Goal: Task Accomplishment & Management: Complete application form

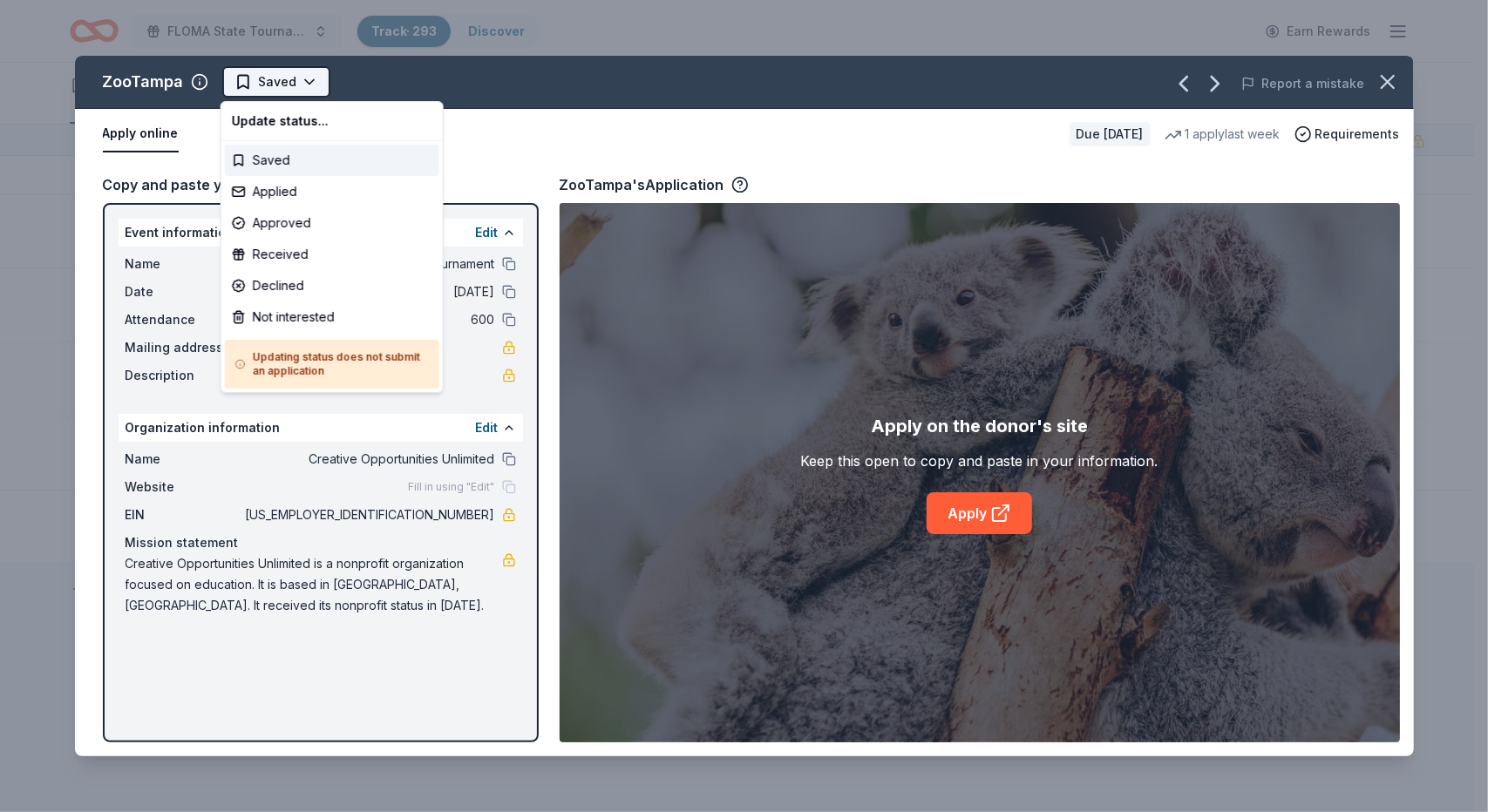
click at [305, 83] on html "FLOMA State Tournament Track · 293 Discover Earn Rewards 293 Saved Applied Appr…" at bounding box center [744, 406] width 1488 height 812
click at [265, 194] on div "Applied" at bounding box center [332, 192] width 214 height 31
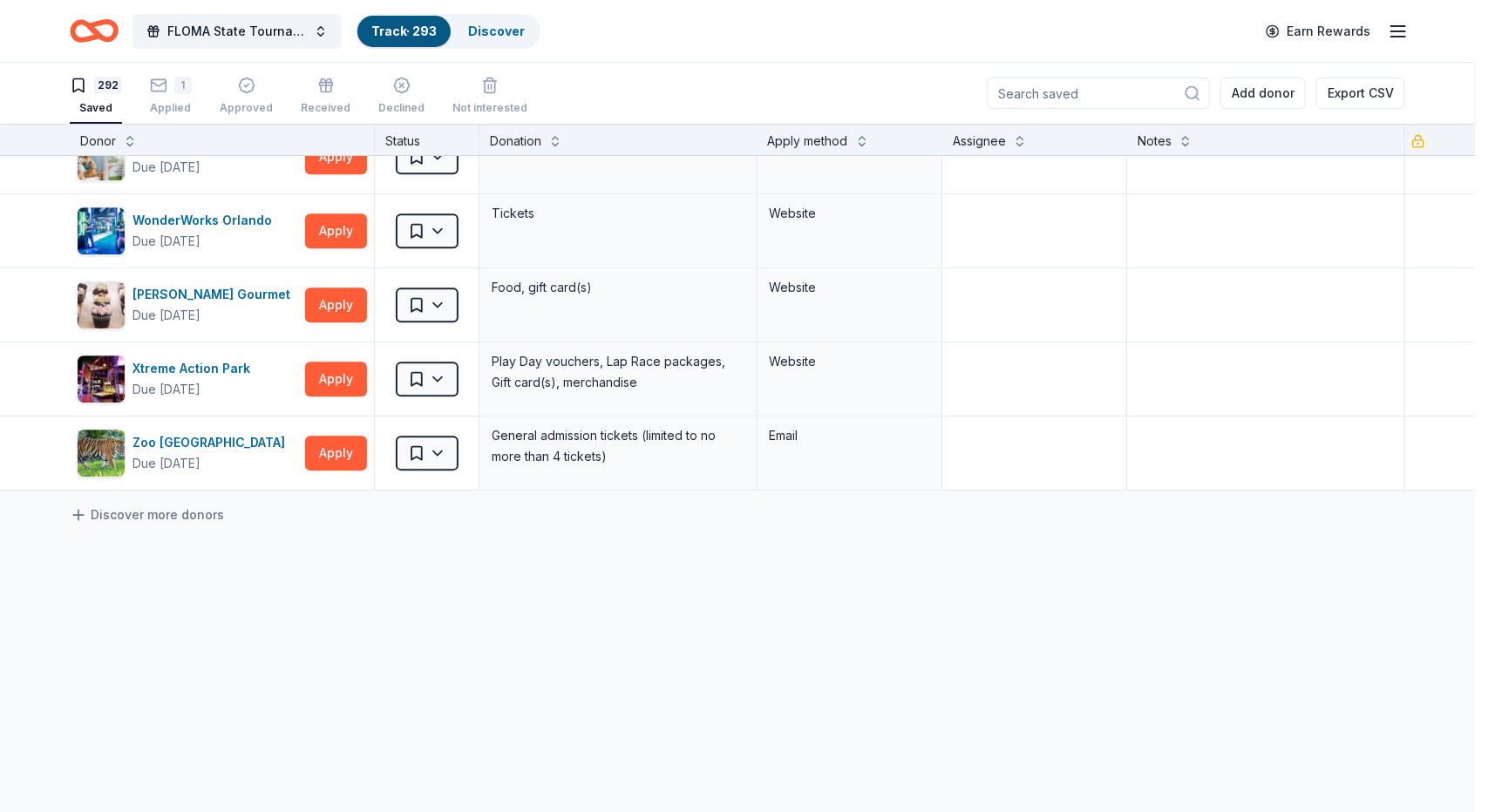
scroll to position [21325, 0]
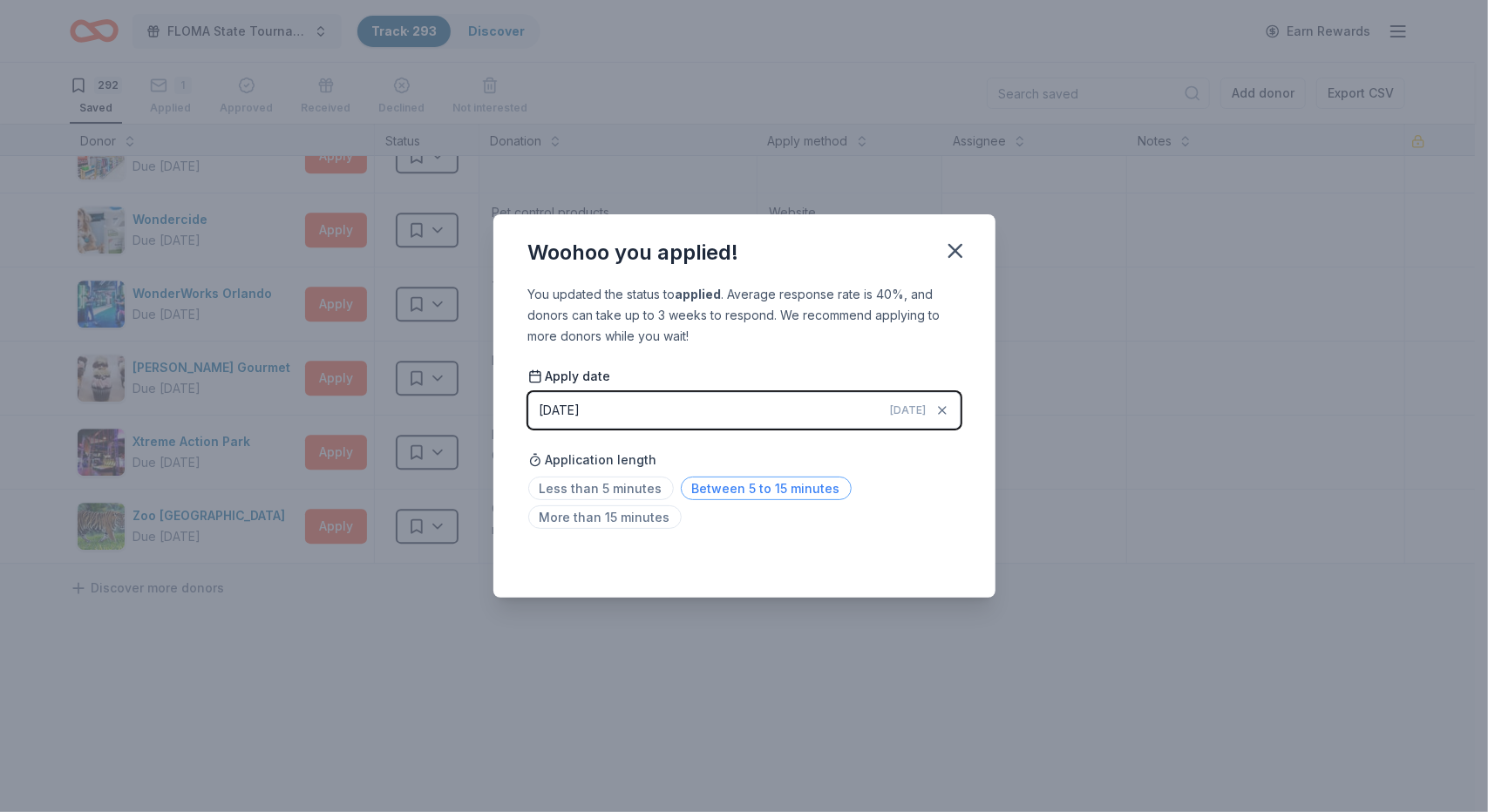
click at [706, 485] on span "Between 5 to 15 minutes" at bounding box center [765, 489] width 170 height 23
click at [949, 253] on icon "button" at bounding box center [954, 250] width 24 height 24
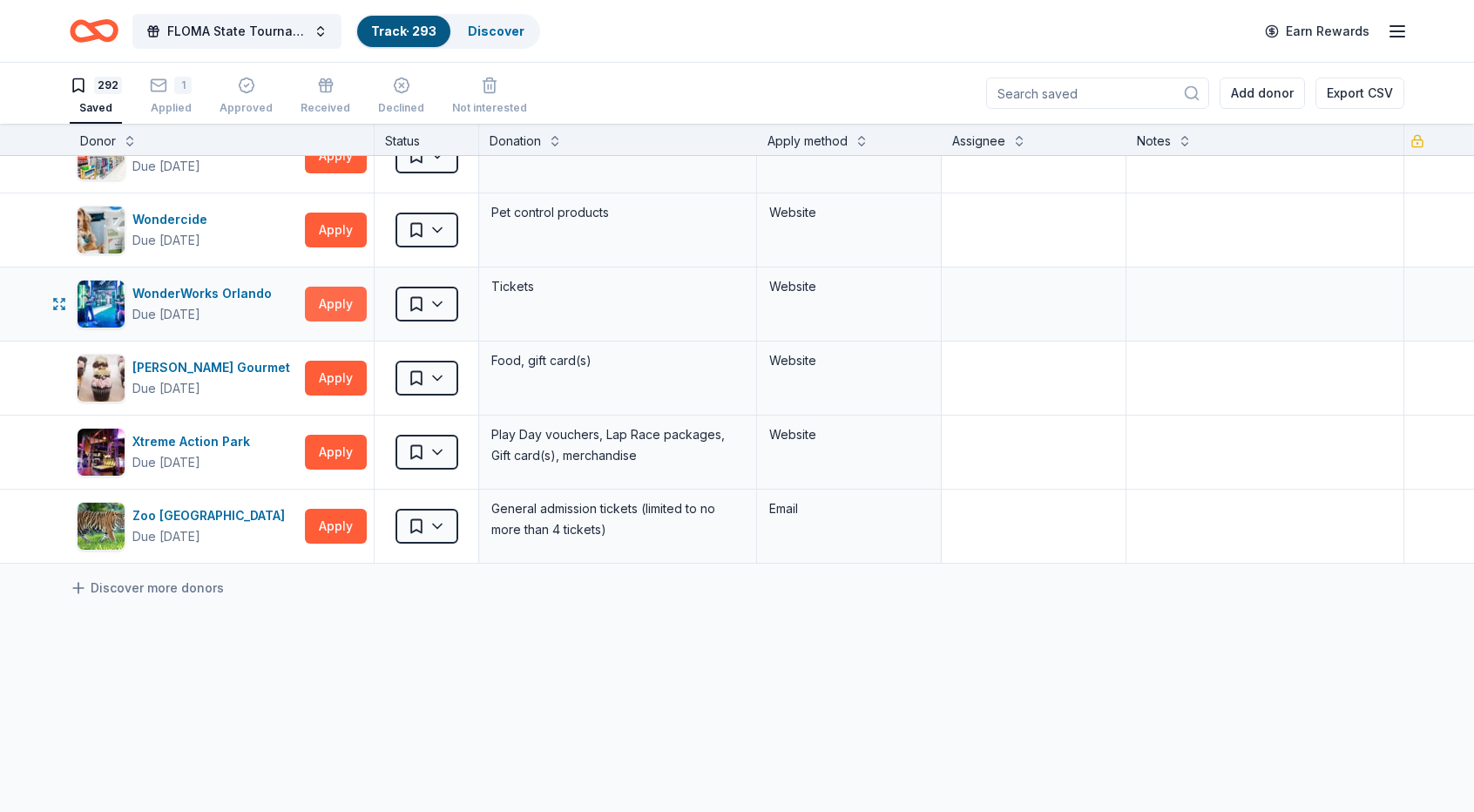
click at [338, 286] on button "Apply" at bounding box center [336, 304] width 62 height 35
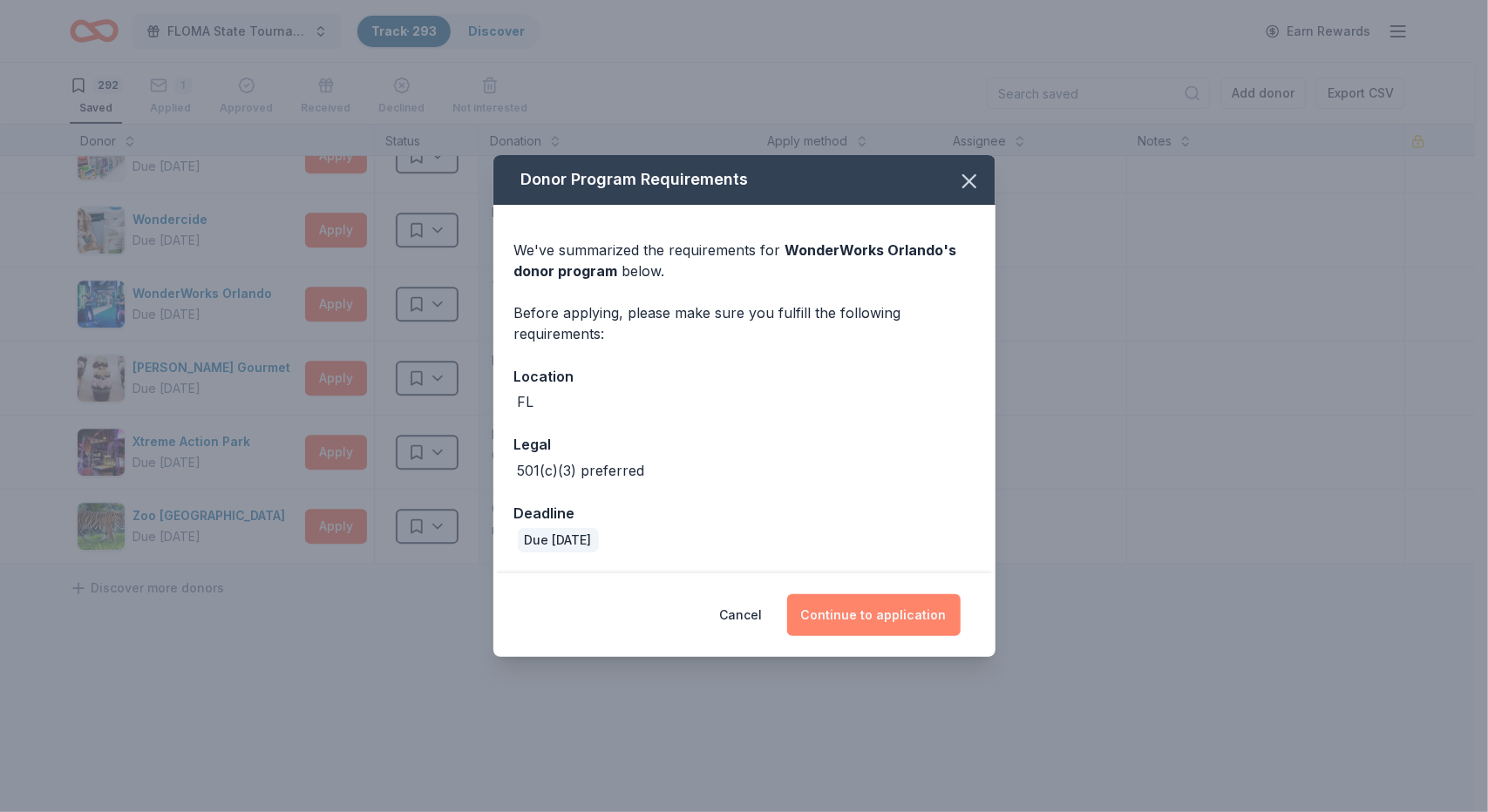
click at [882, 610] on button "Continue to application" at bounding box center [874, 614] width 173 height 42
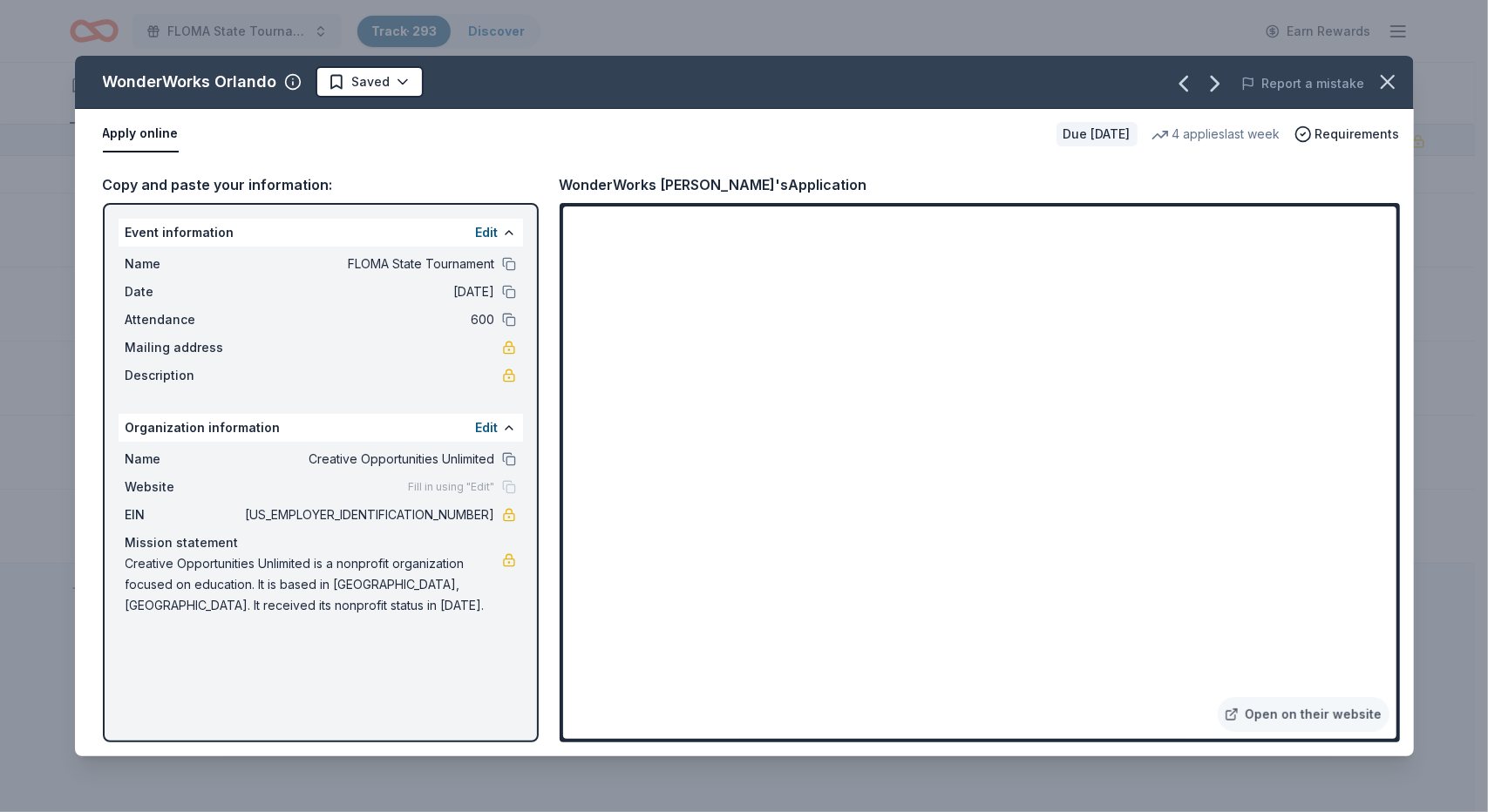
click at [1396, 735] on div "Open on their website" at bounding box center [980, 473] width 840 height 539
click at [401, 74] on html "FLOMA State Tournament Track · 293 Discover Earn Rewards 292 Saved 1 Applied Ap…" at bounding box center [744, 406] width 1488 height 812
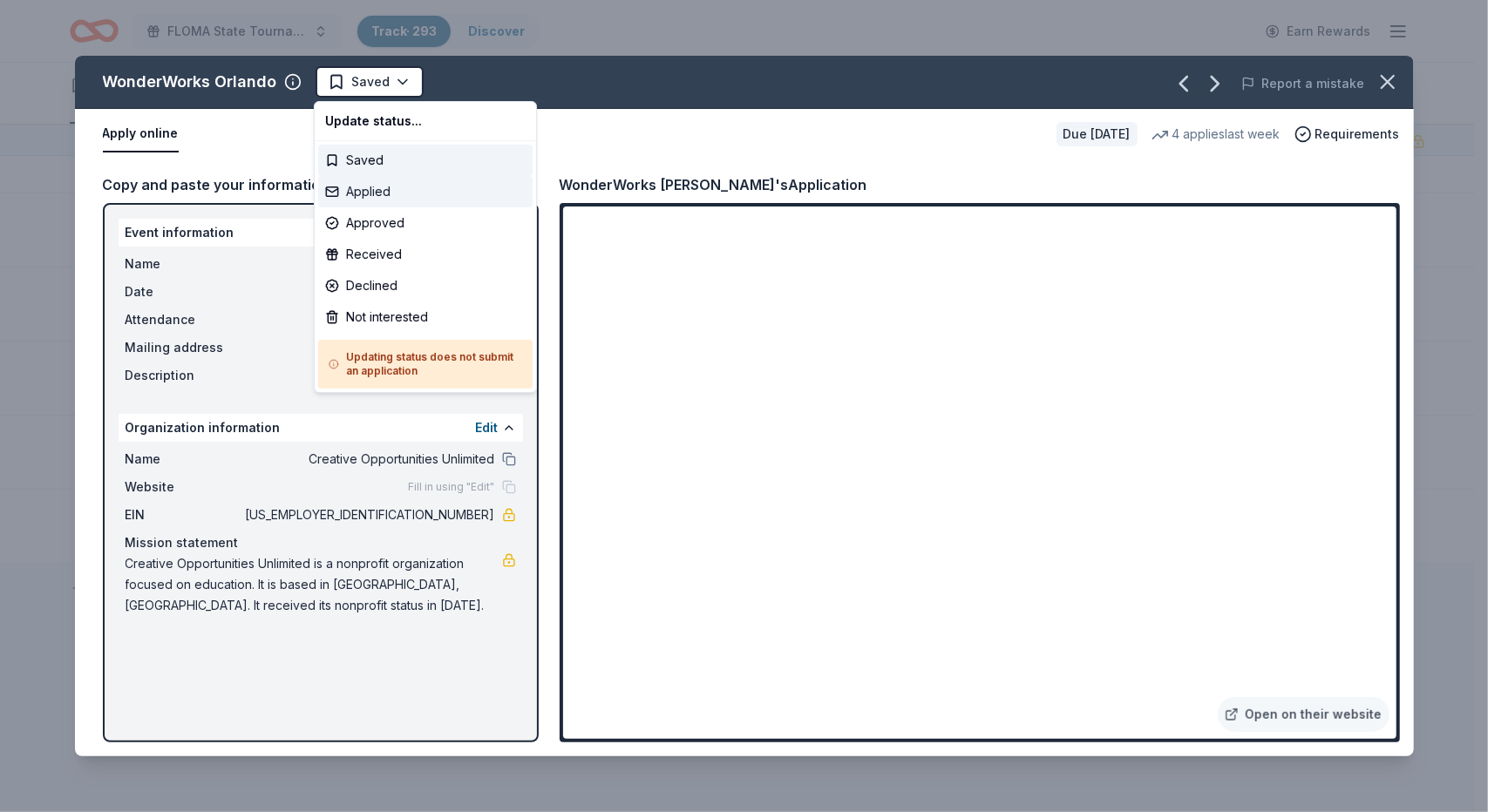
click at [375, 190] on div "Applied" at bounding box center [426, 192] width 214 height 31
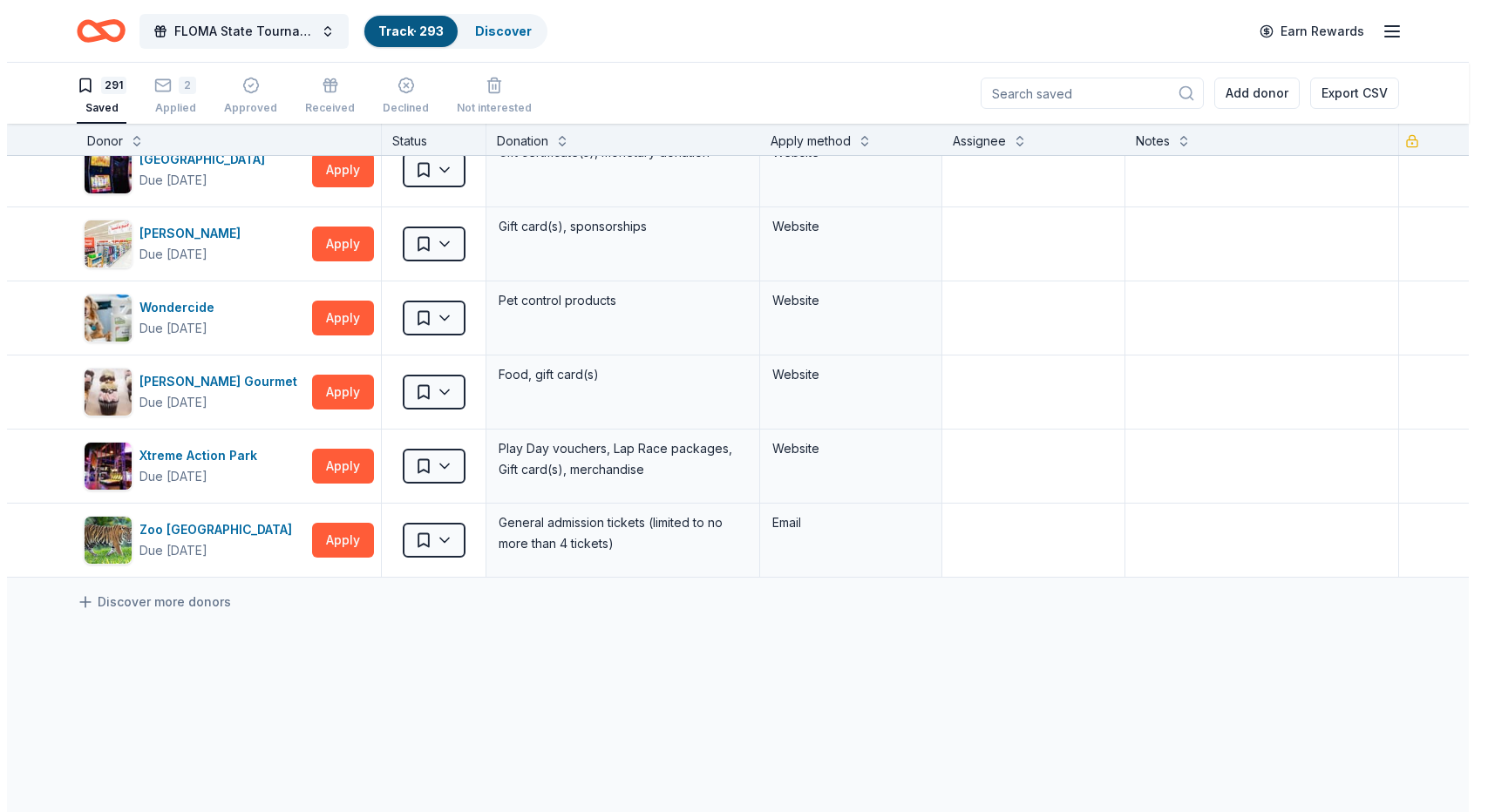
scroll to position [21251, 0]
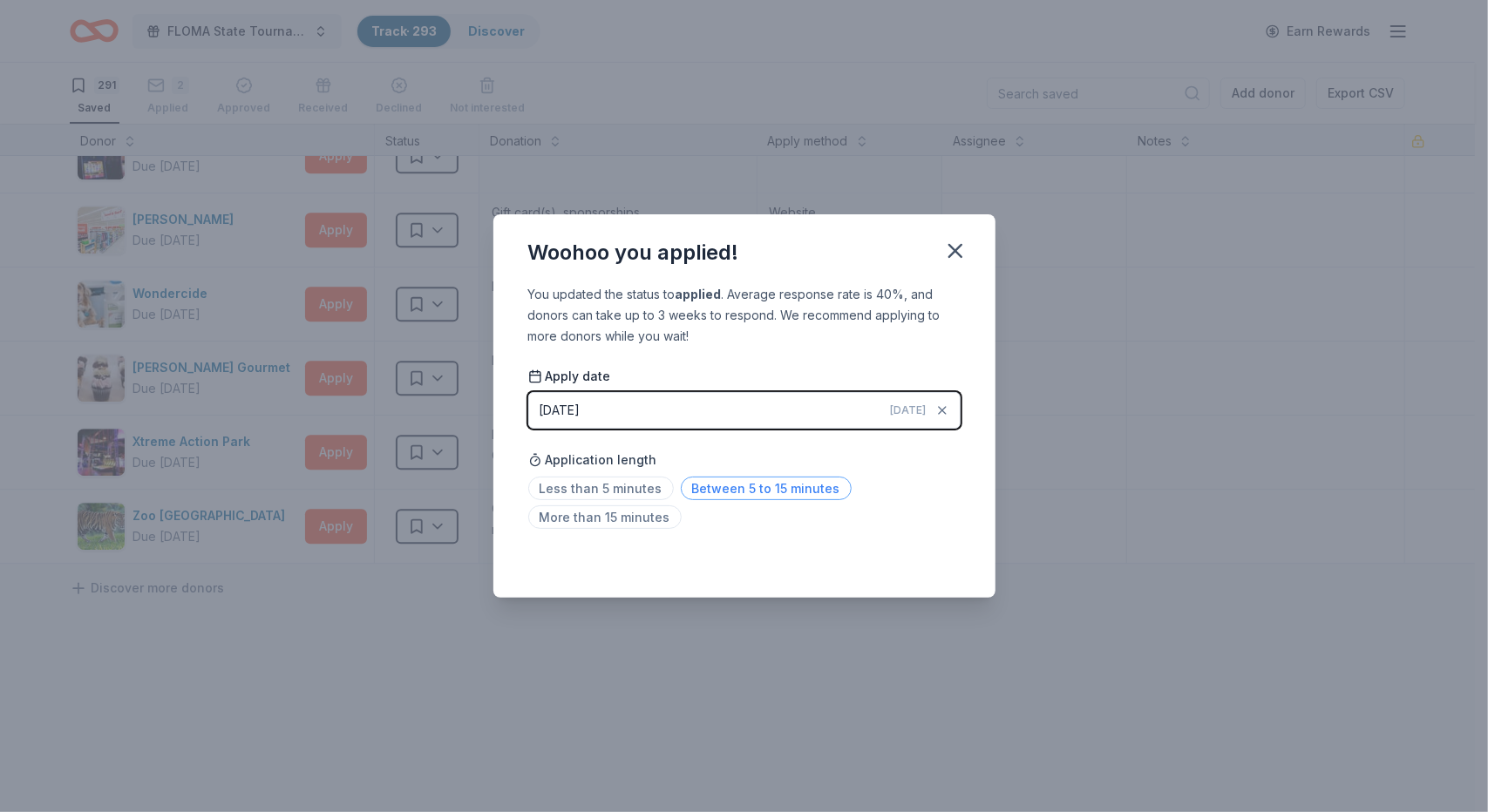
click at [721, 487] on span "Between 5 to 15 minutes" at bounding box center [765, 489] width 170 height 23
click at [959, 249] on icon "button" at bounding box center [954, 250] width 24 height 24
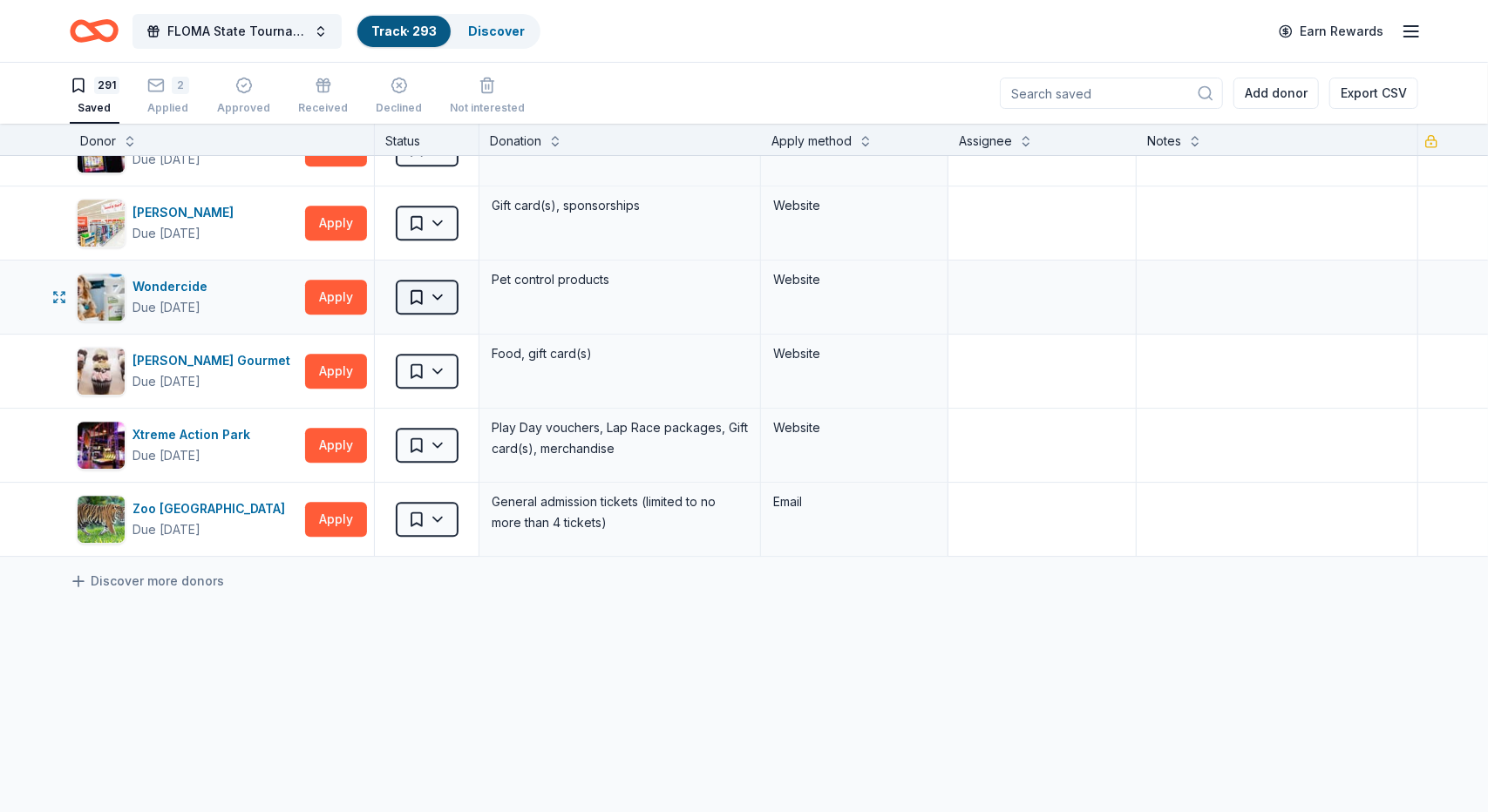
click at [444, 223] on html "FLOMA State Tournament Track · 293 Discover Earn Rewards 291 Saved 2 Applied Ap…" at bounding box center [744, 406] width 1488 height 812
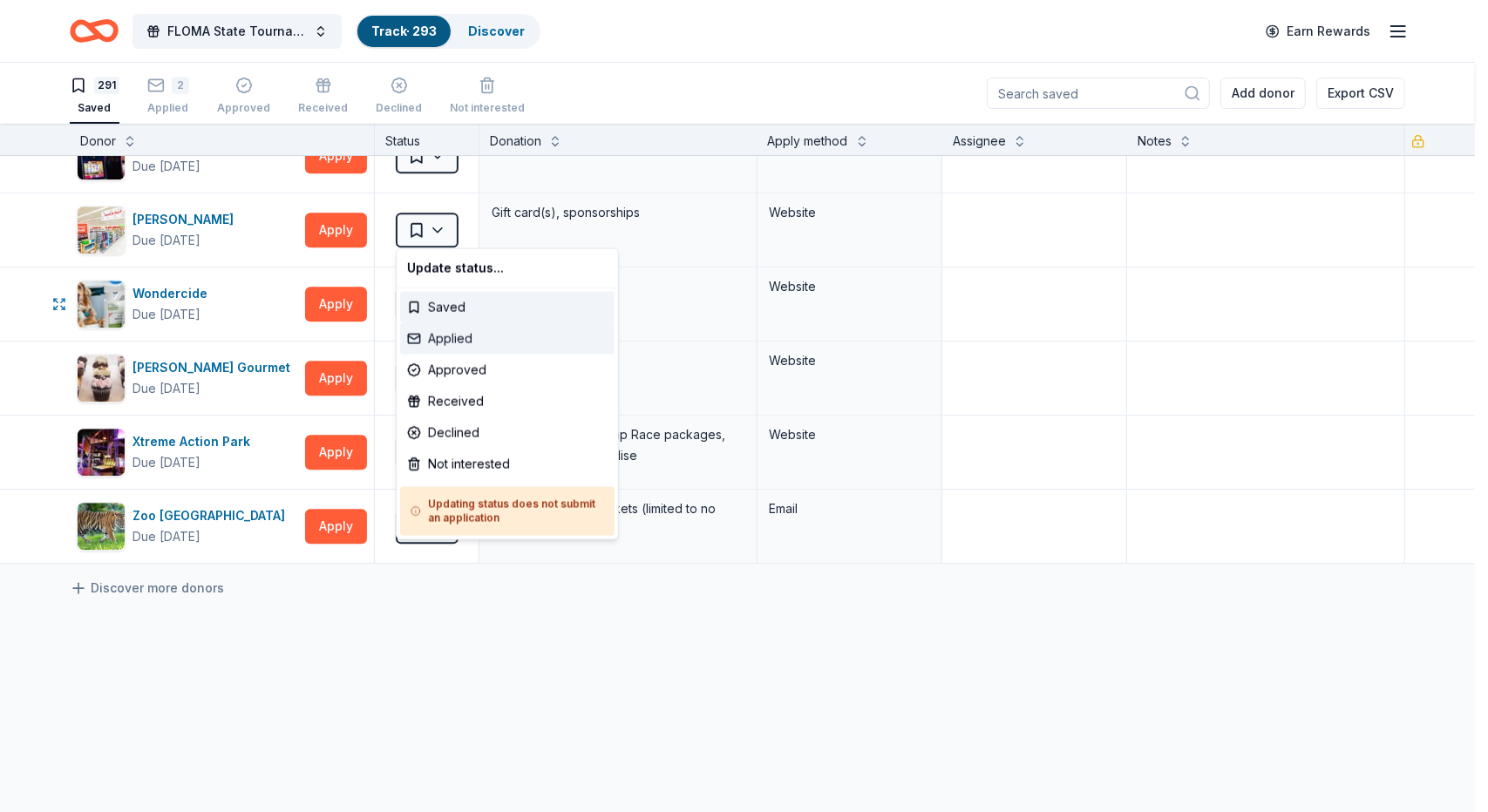
click at [469, 343] on div "Applied" at bounding box center [507, 339] width 214 height 31
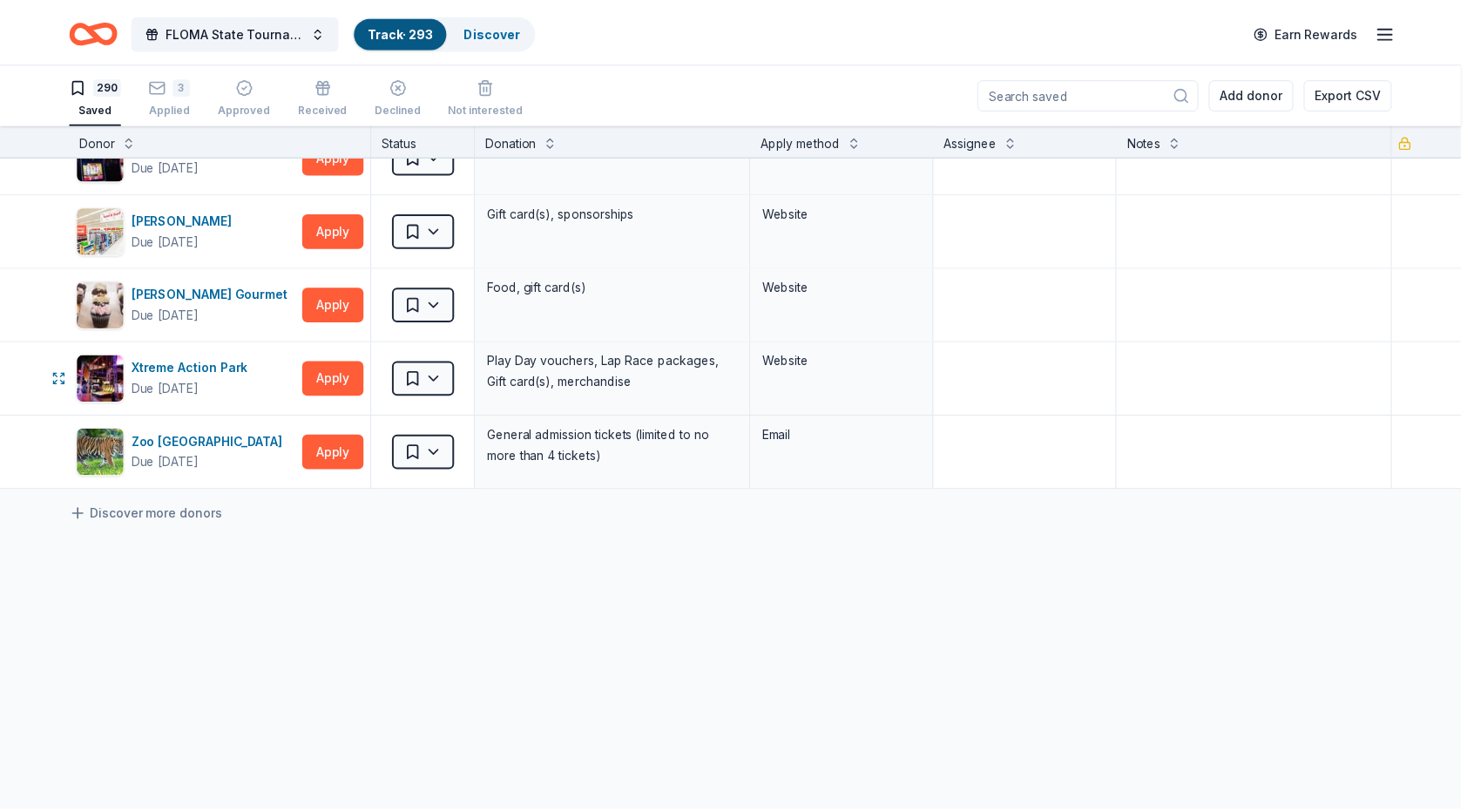
scroll to position [21177, 0]
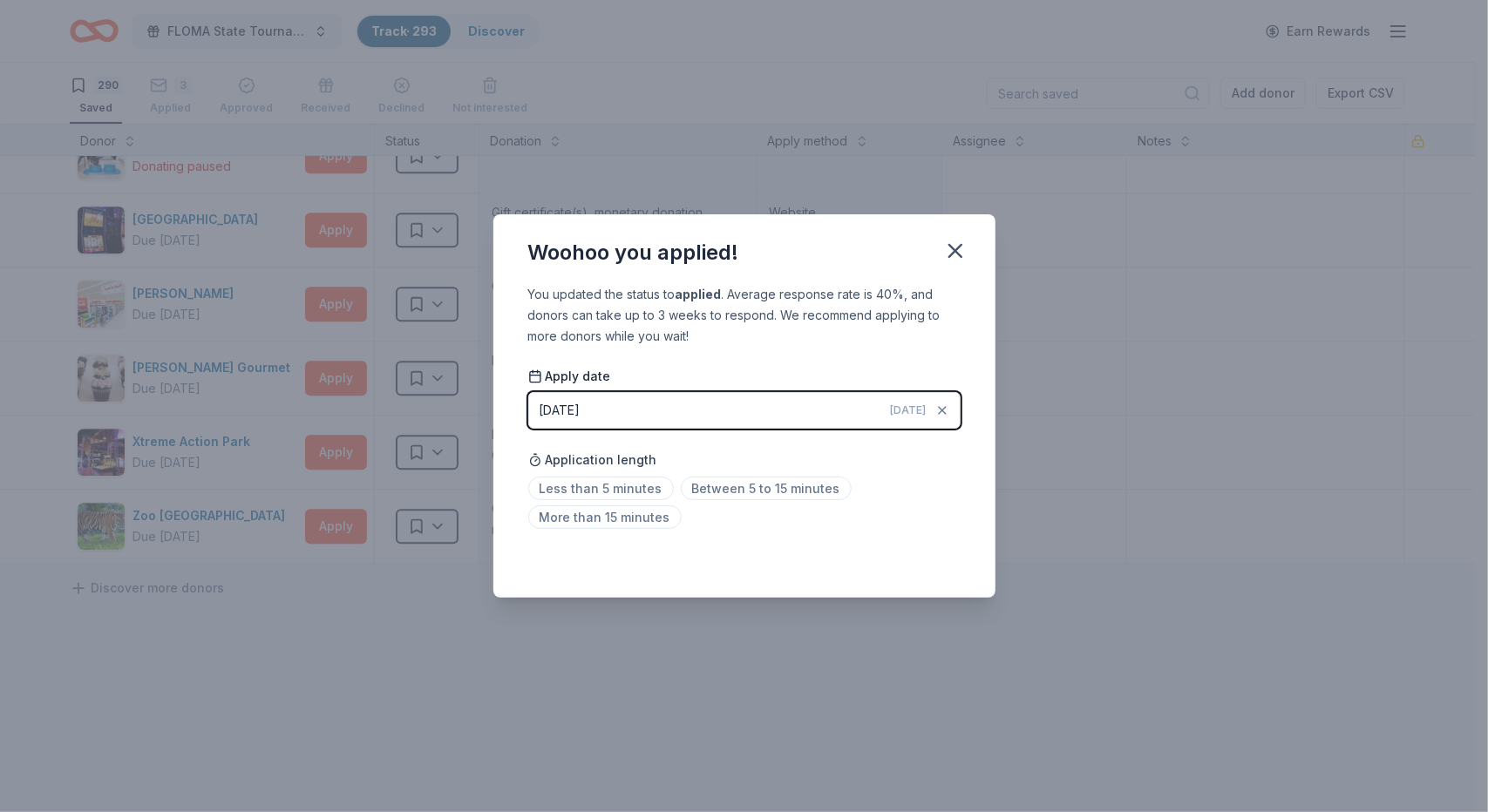
click at [773, 535] on div "You updated the status to applied . Average response rate is 40%, and donors ca…" at bounding box center [745, 441] width 502 height 314
click at [742, 485] on span "Between 5 to 15 minutes" at bounding box center [765, 489] width 170 height 23
click at [1099, 602] on div "Woohoo you applied! You updated the status to applied . Average response rate i…" at bounding box center [744, 406] width 1488 height 812
click at [956, 248] on icon "button" at bounding box center [955, 251] width 13 height 13
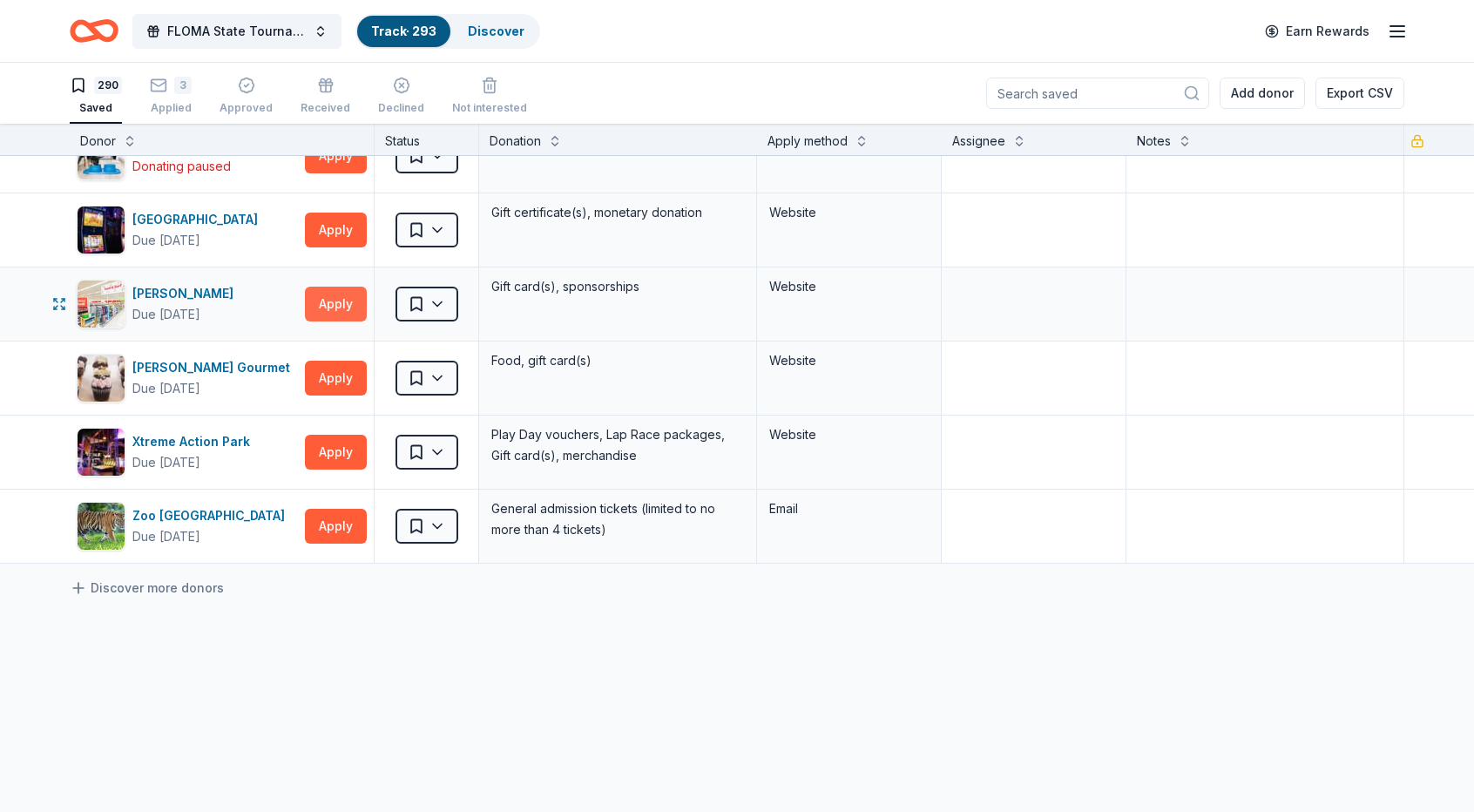
click at [340, 286] on button "Apply" at bounding box center [336, 304] width 62 height 35
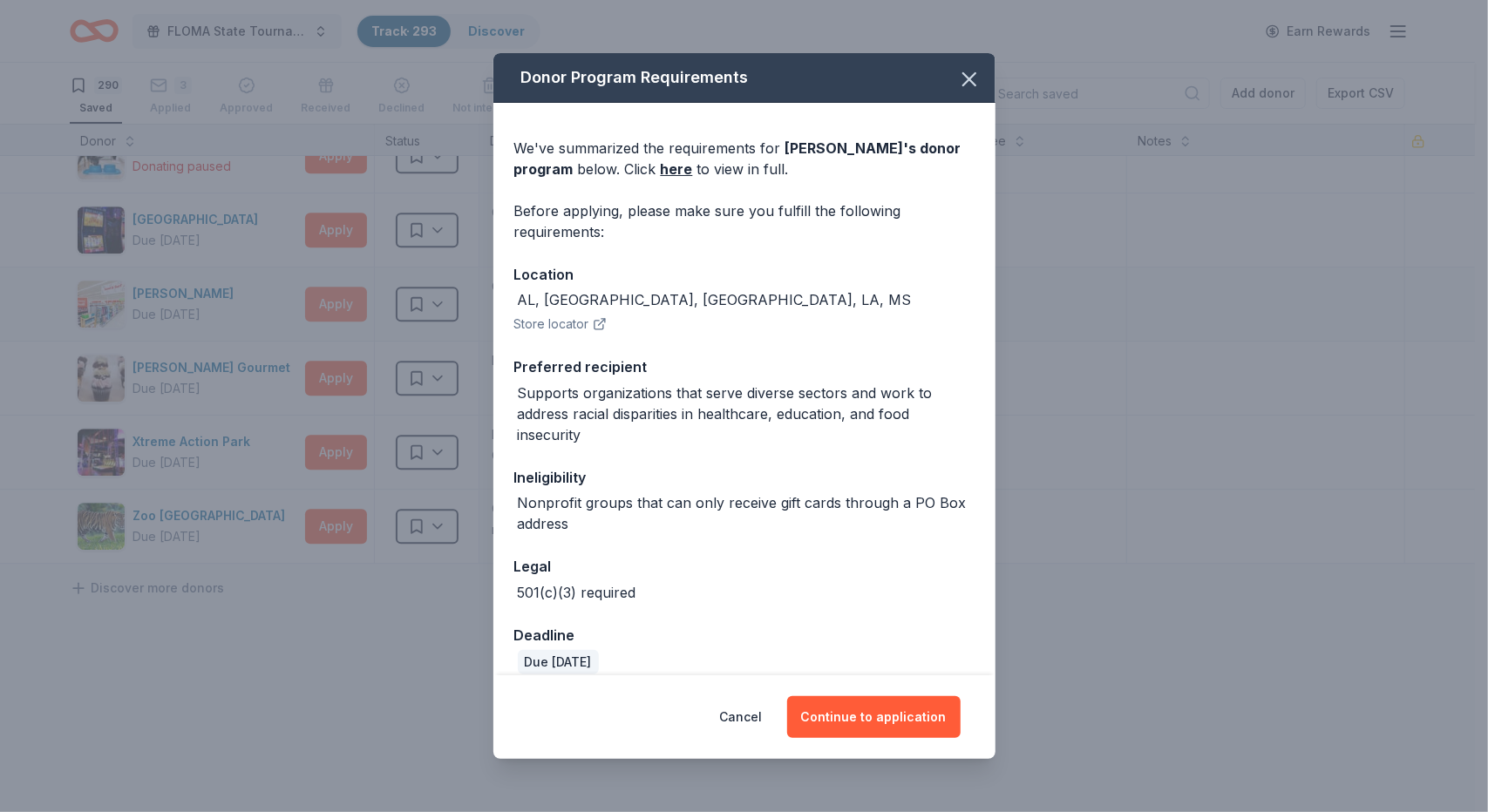
click at [340, 231] on div "Donor Program Requirements We've summarized the requirements for [PERSON_NAME] …" at bounding box center [744, 406] width 1488 height 812
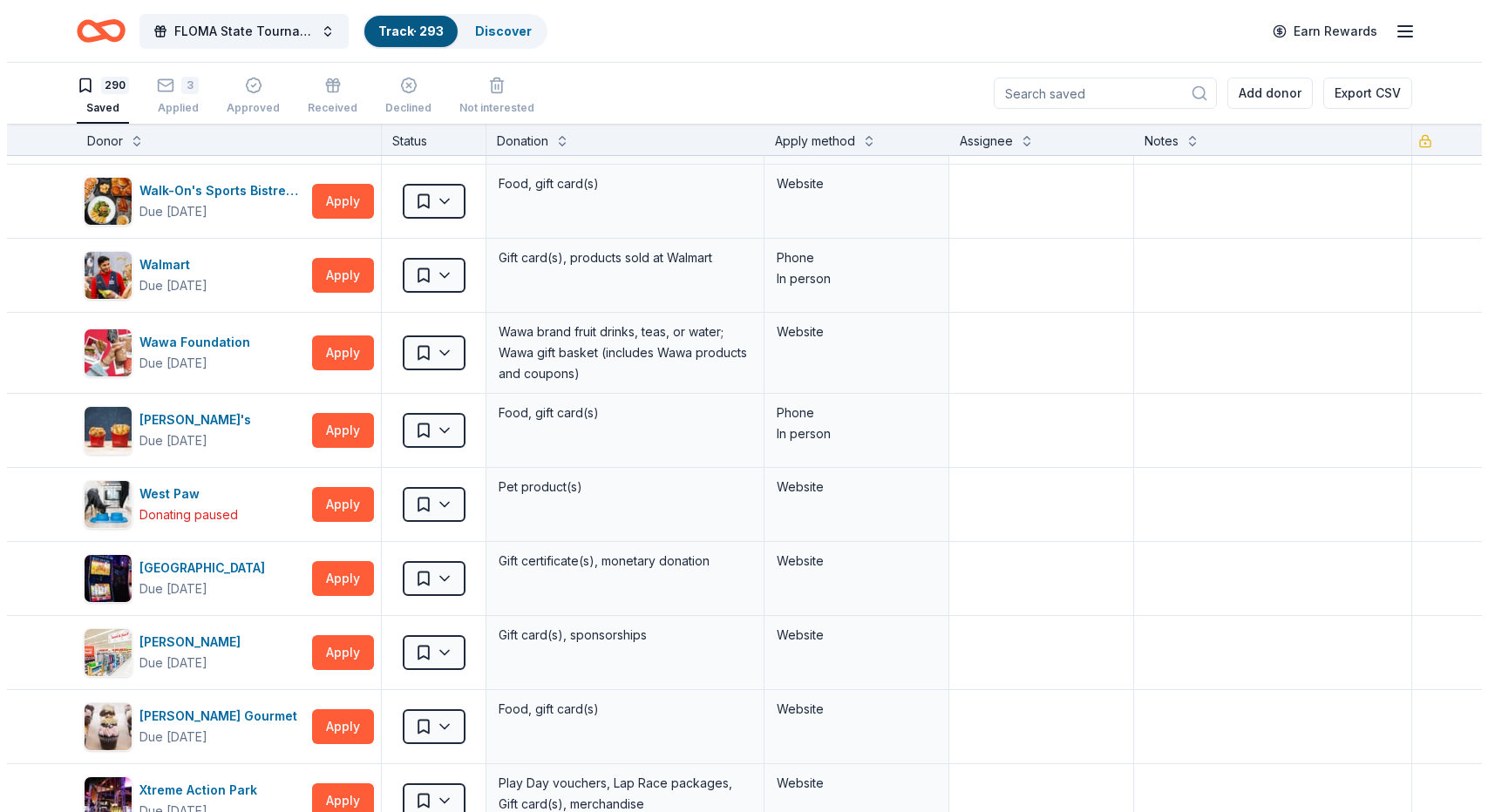
scroll to position [20794, 0]
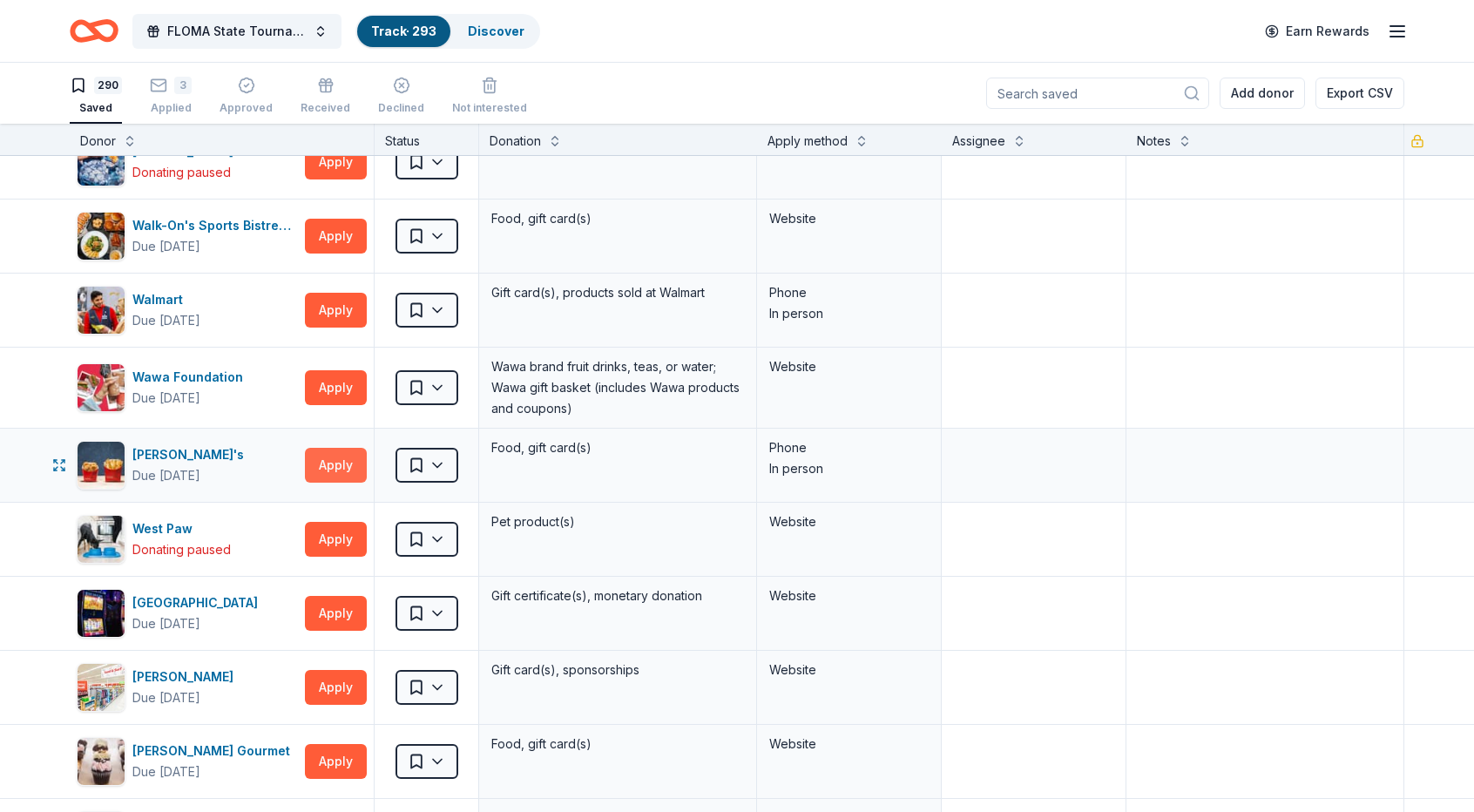
click at [341, 448] on button "Apply" at bounding box center [336, 465] width 62 height 35
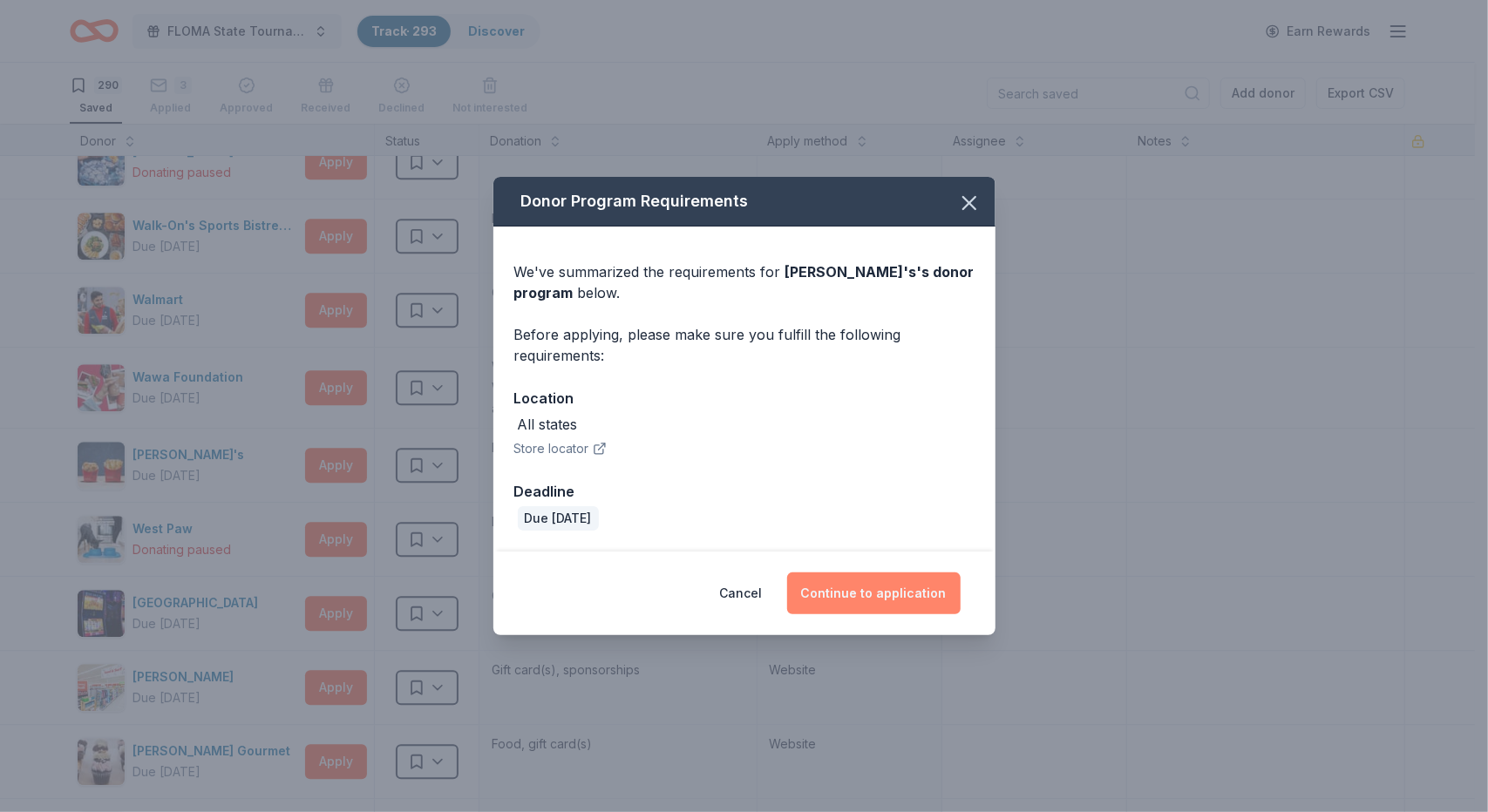
click at [899, 598] on button "Continue to application" at bounding box center [874, 593] width 173 height 42
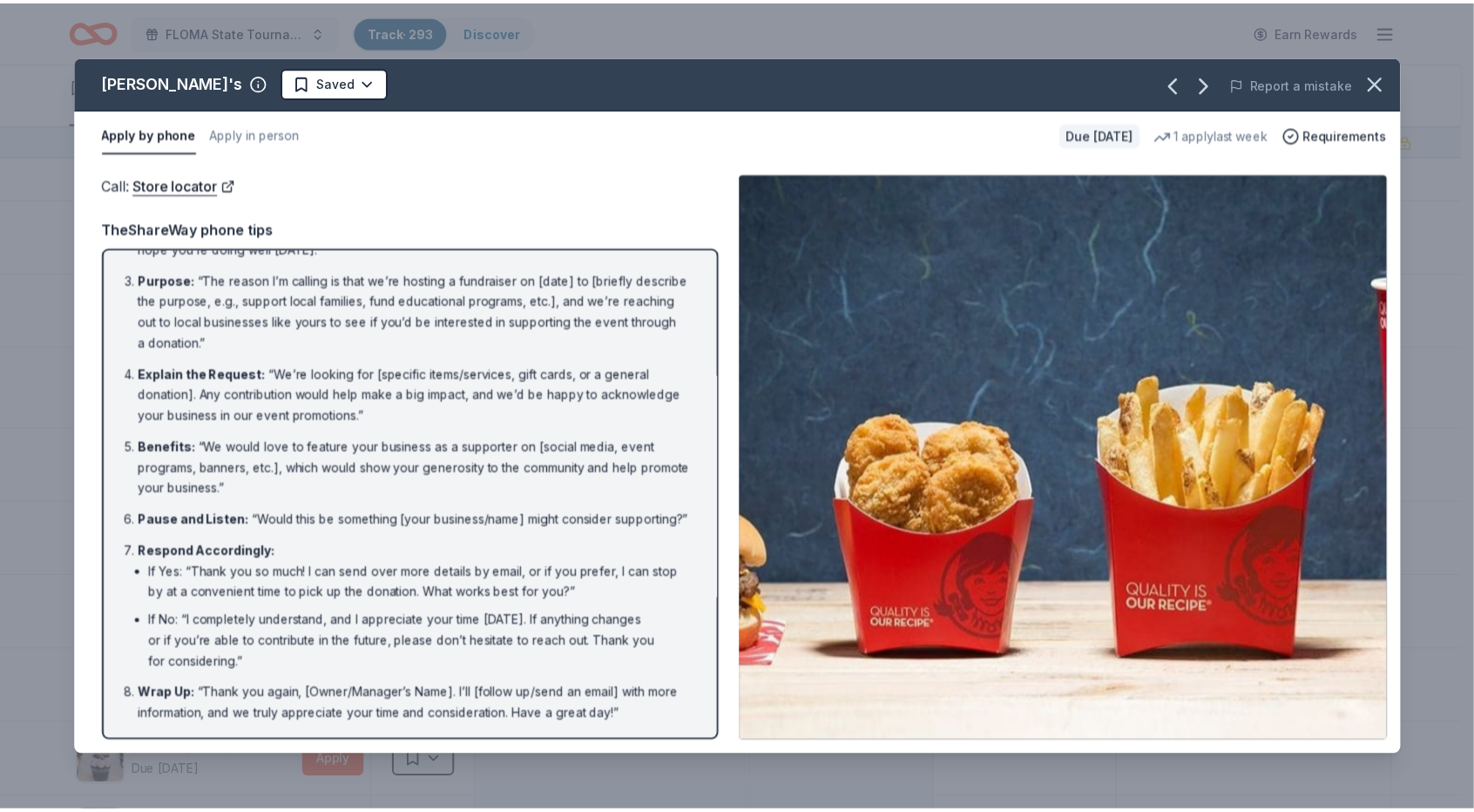
scroll to position [118, 0]
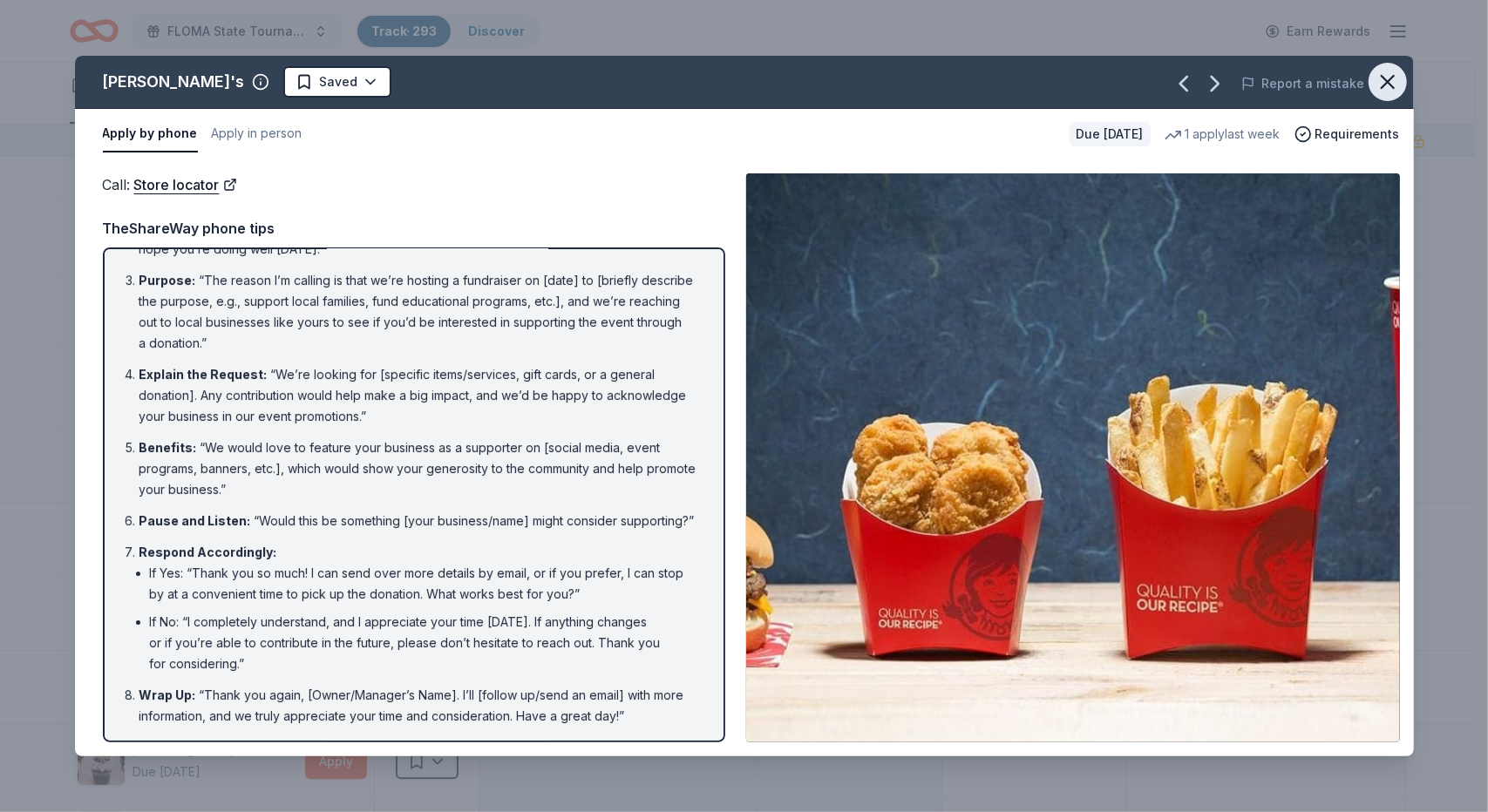
click at [1396, 75] on icon "button" at bounding box center [1387, 82] width 24 height 24
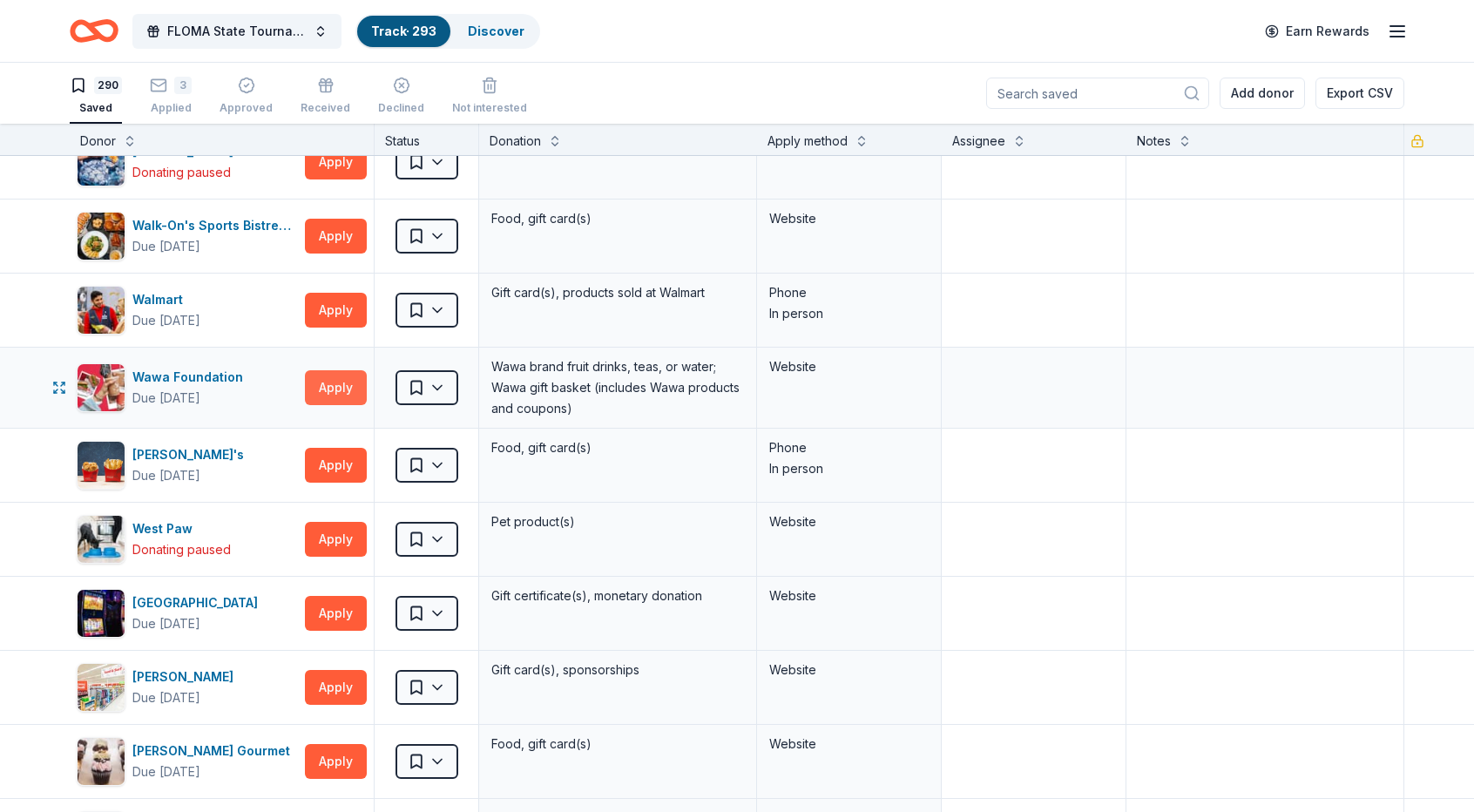
click at [342, 370] on button "Apply" at bounding box center [336, 388] width 62 height 35
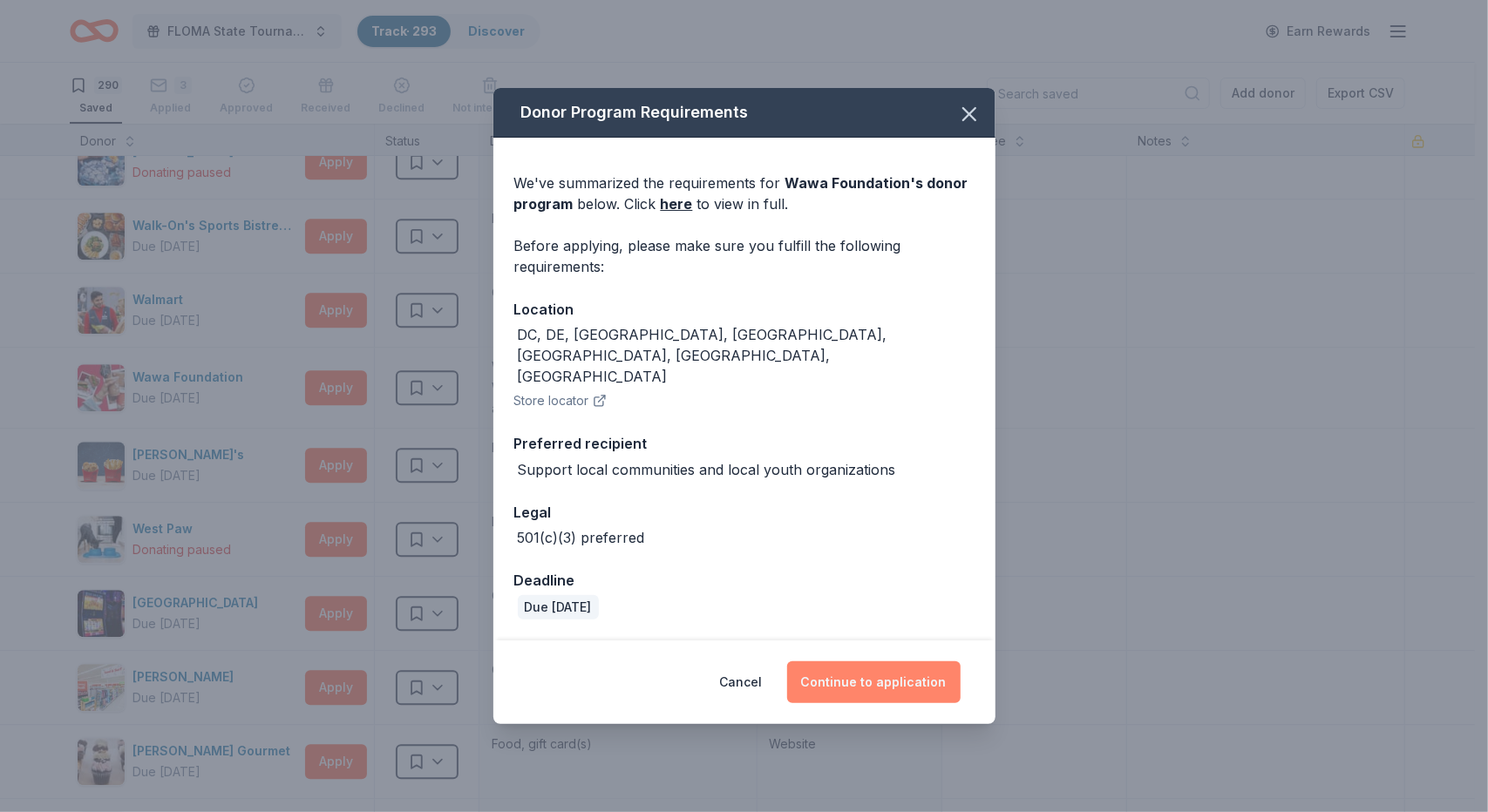
click at [878, 661] on button "Continue to application" at bounding box center [874, 682] width 173 height 42
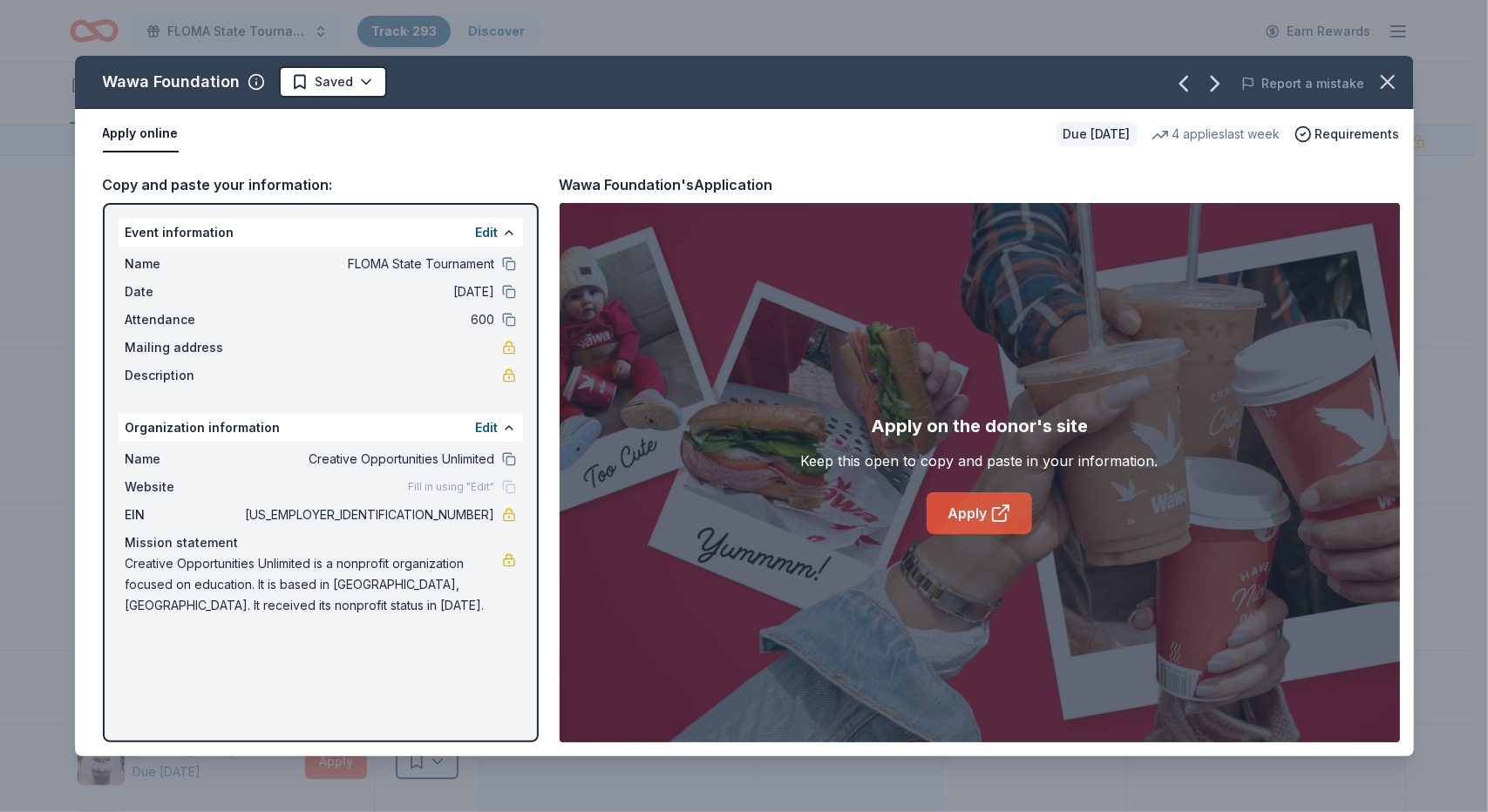
click at [972, 510] on link "Apply" at bounding box center [979, 513] width 105 height 42
click at [1398, 82] on icon "button" at bounding box center [1387, 82] width 24 height 24
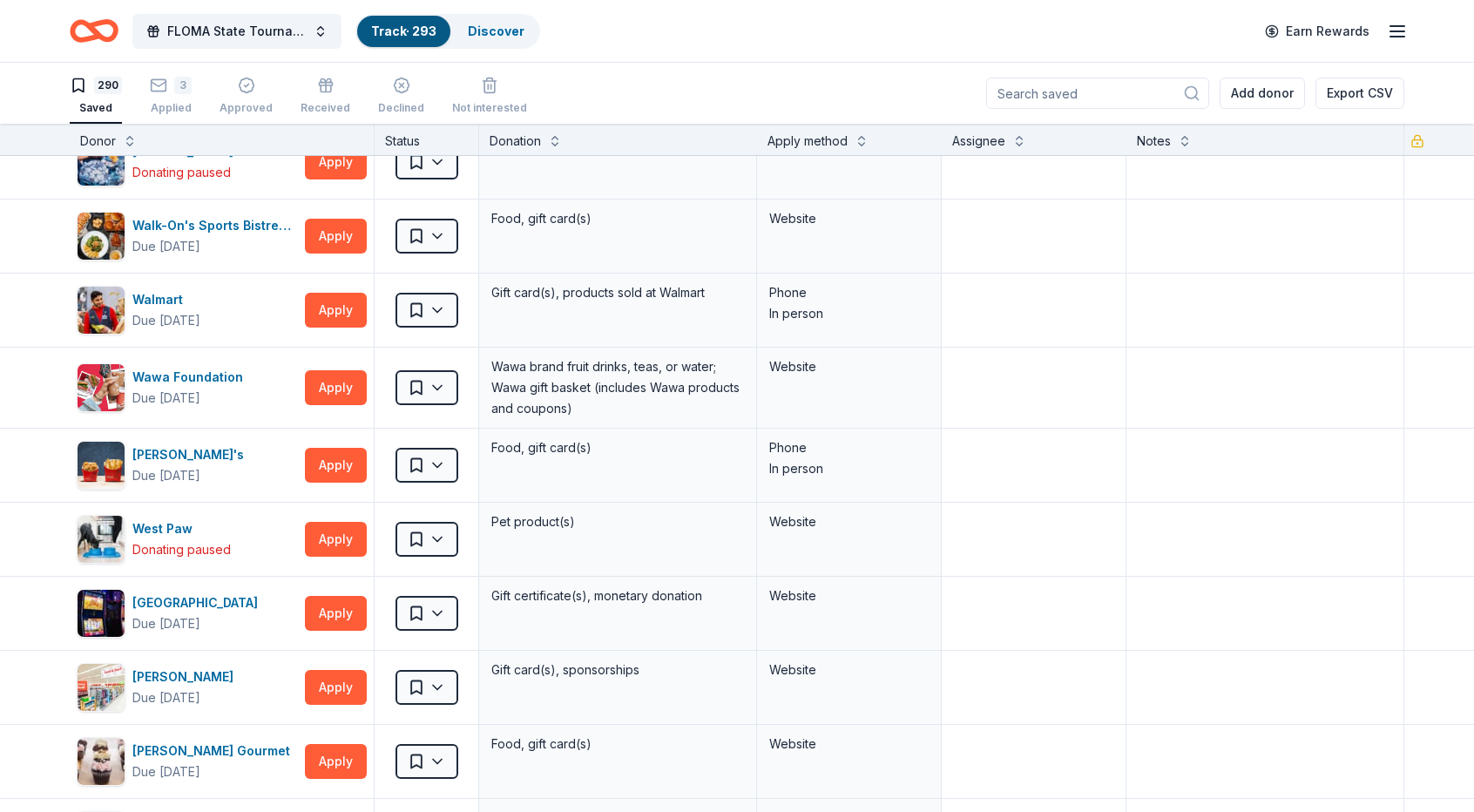
click at [1459, 131] on div "Donor Status Donation Apply method Assignee Notes" at bounding box center [737, 139] width 1474 height 31
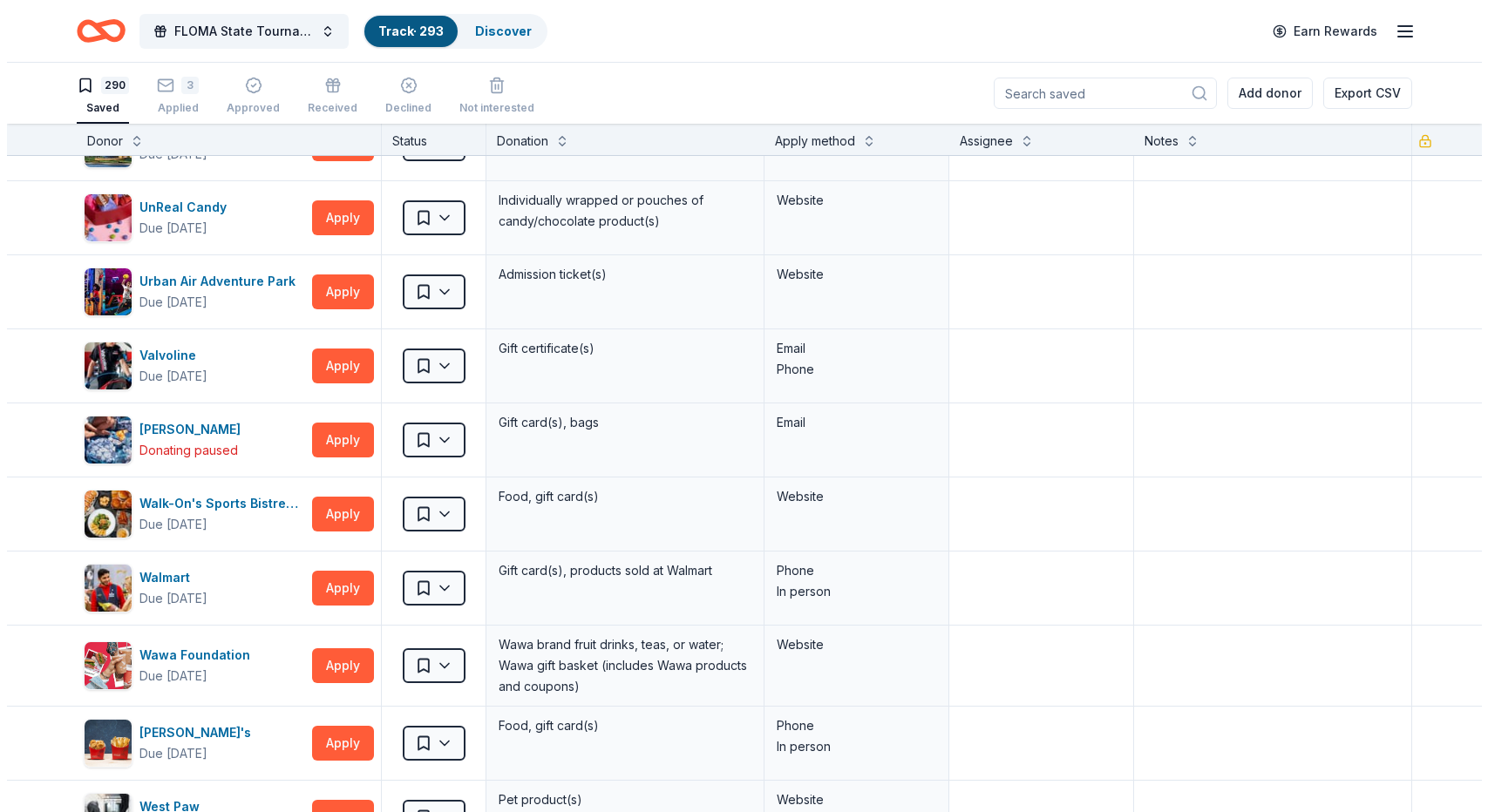
scroll to position [20503, 0]
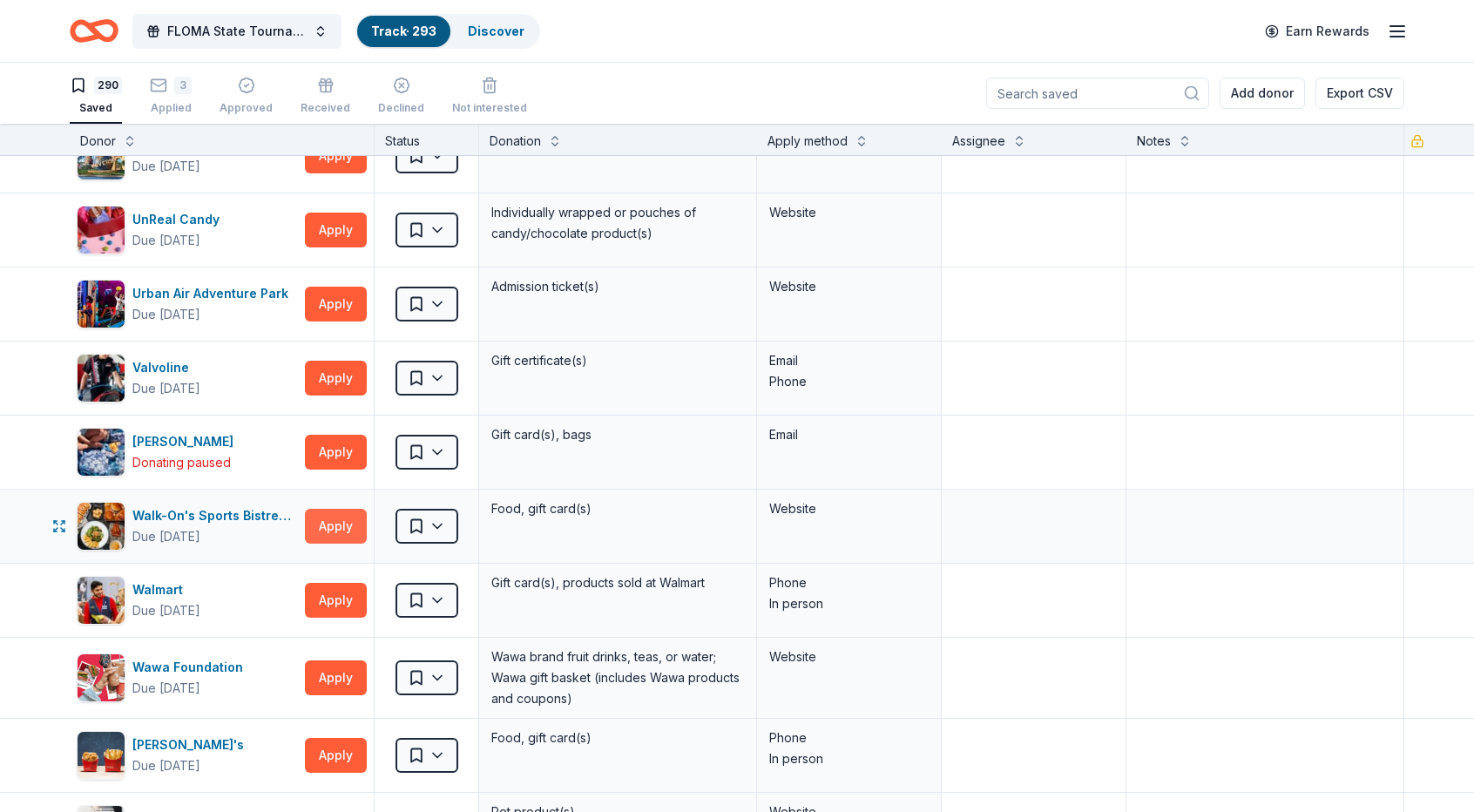
click at [344, 509] on button "Apply" at bounding box center [336, 527] width 62 height 35
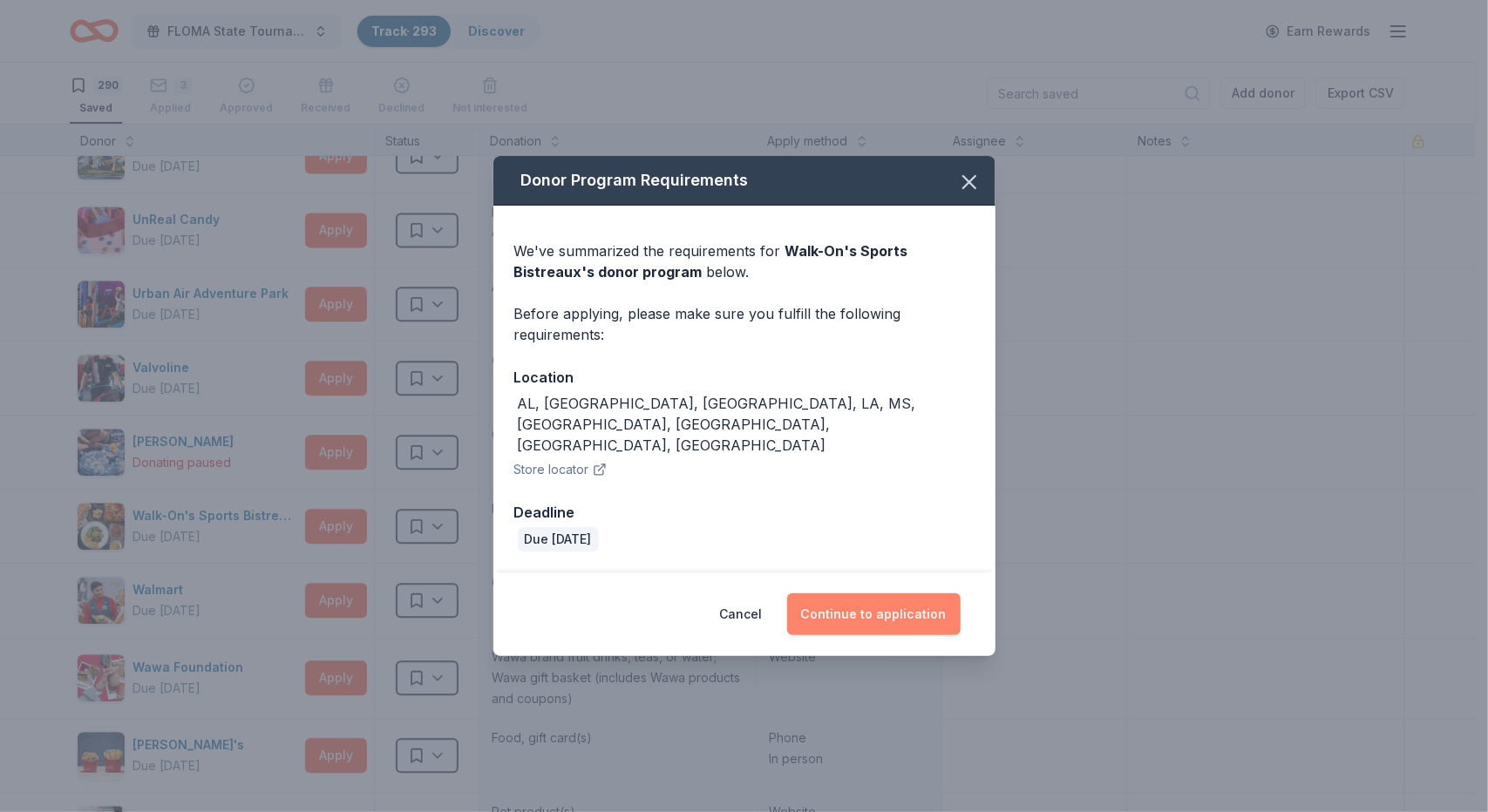
click at [910, 594] on button "Continue to application" at bounding box center [874, 614] width 173 height 42
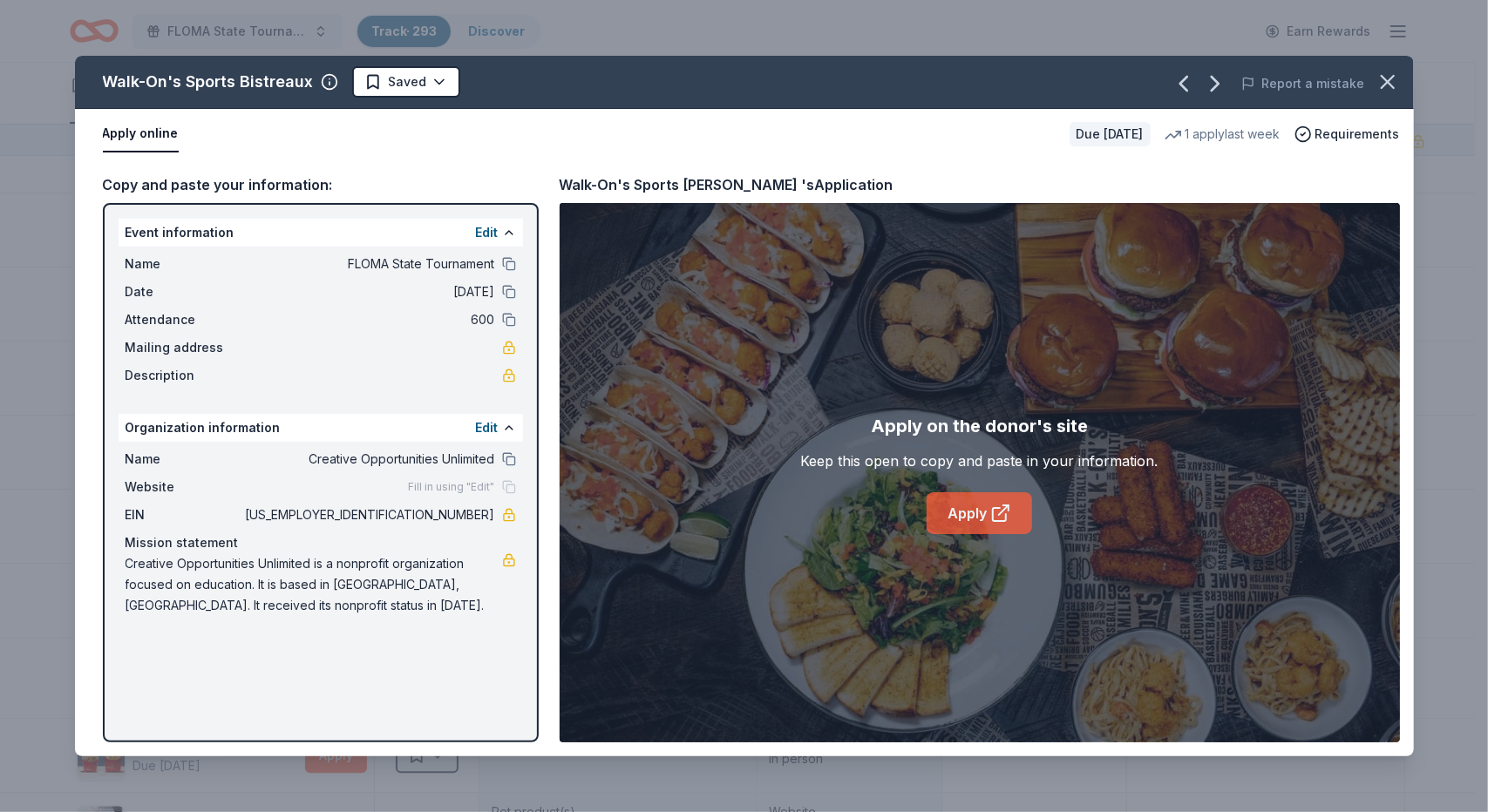
click at [978, 505] on link "Apply" at bounding box center [979, 513] width 105 height 42
click at [1392, 78] on icon "button" at bounding box center [1388, 82] width 13 height 13
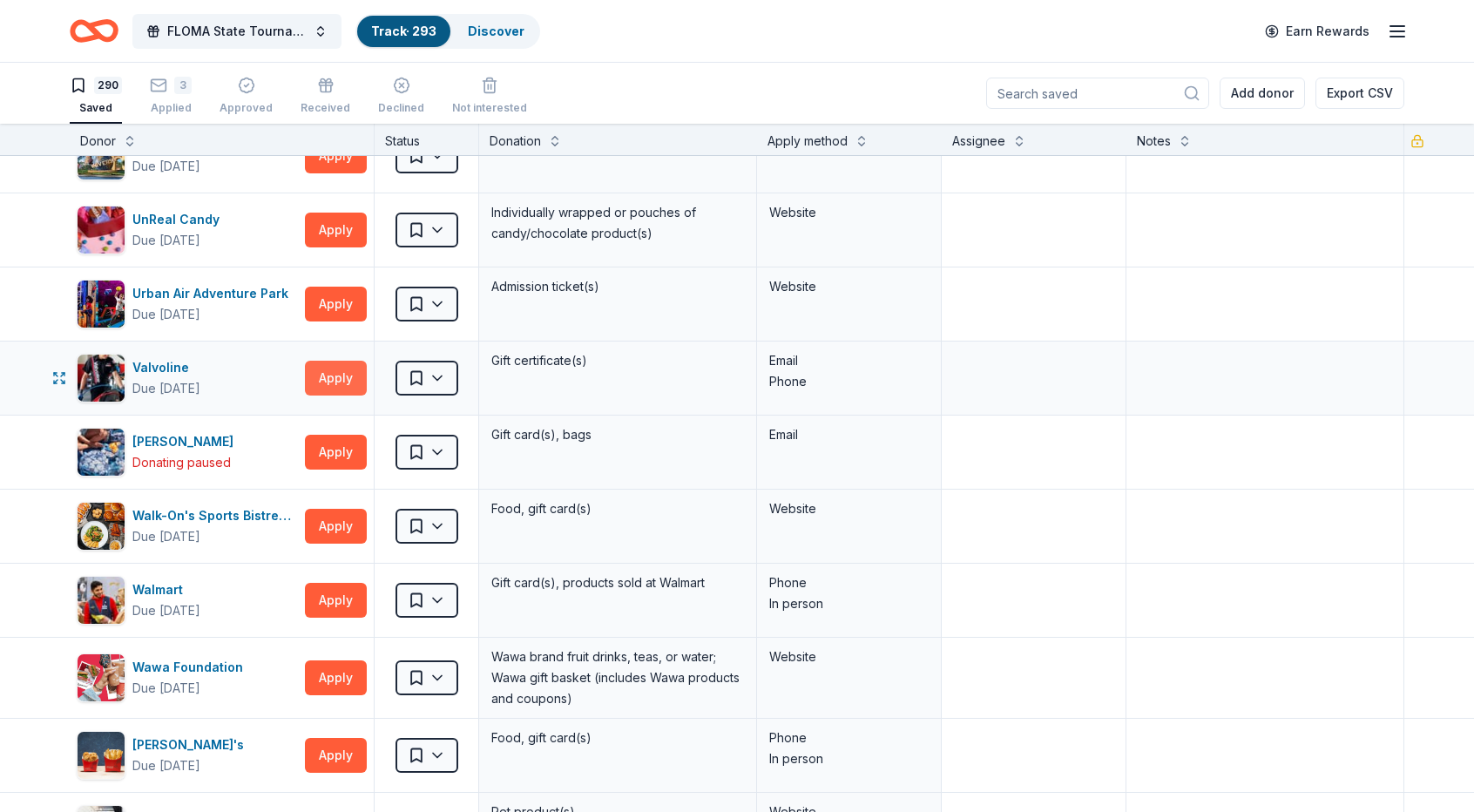
click at [340, 361] on button "Apply" at bounding box center [336, 379] width 62 height 35
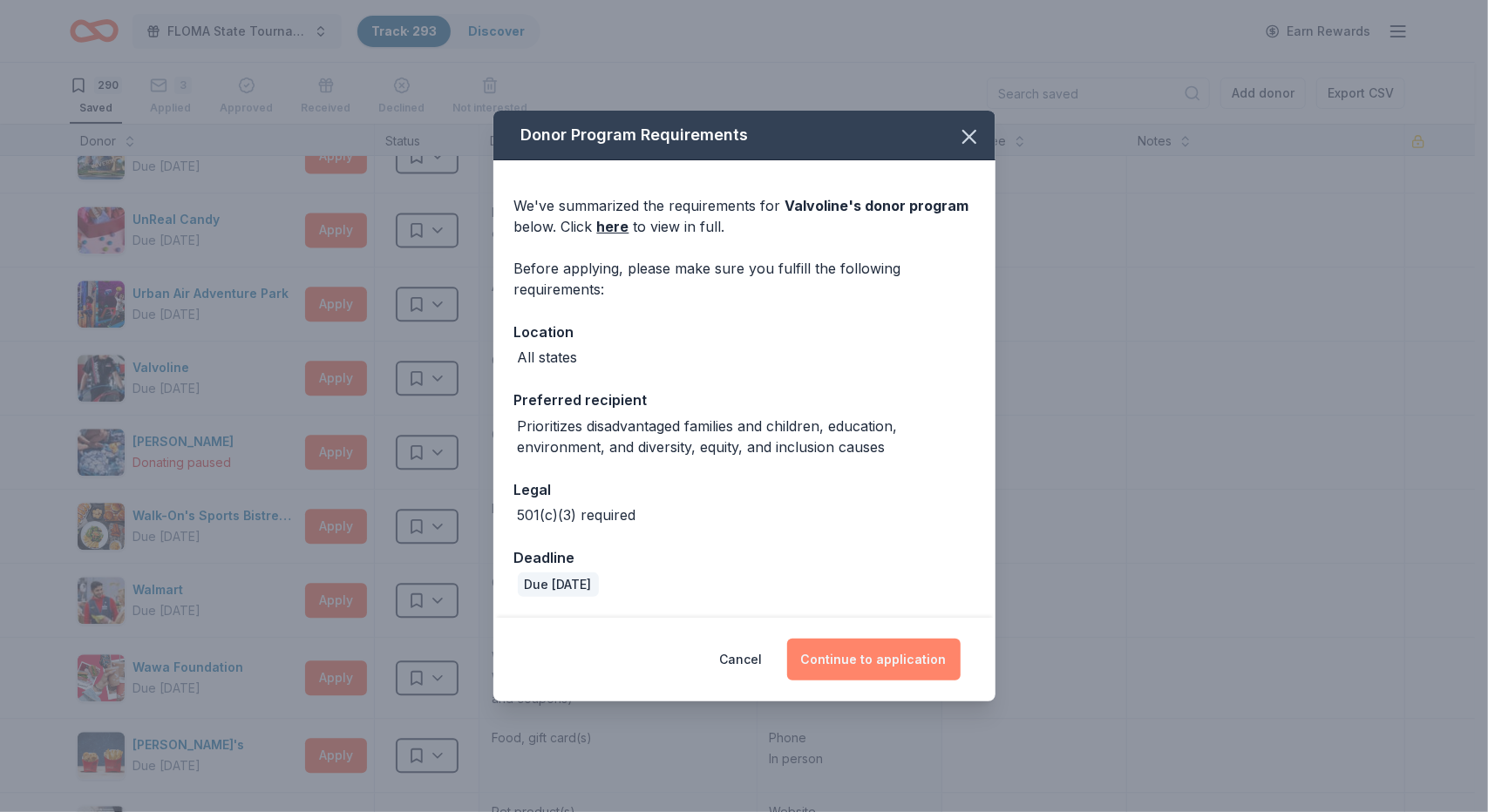
click at [900, 657] on button "Continue to application" at bounding box center [874, 659] width 173 height 42
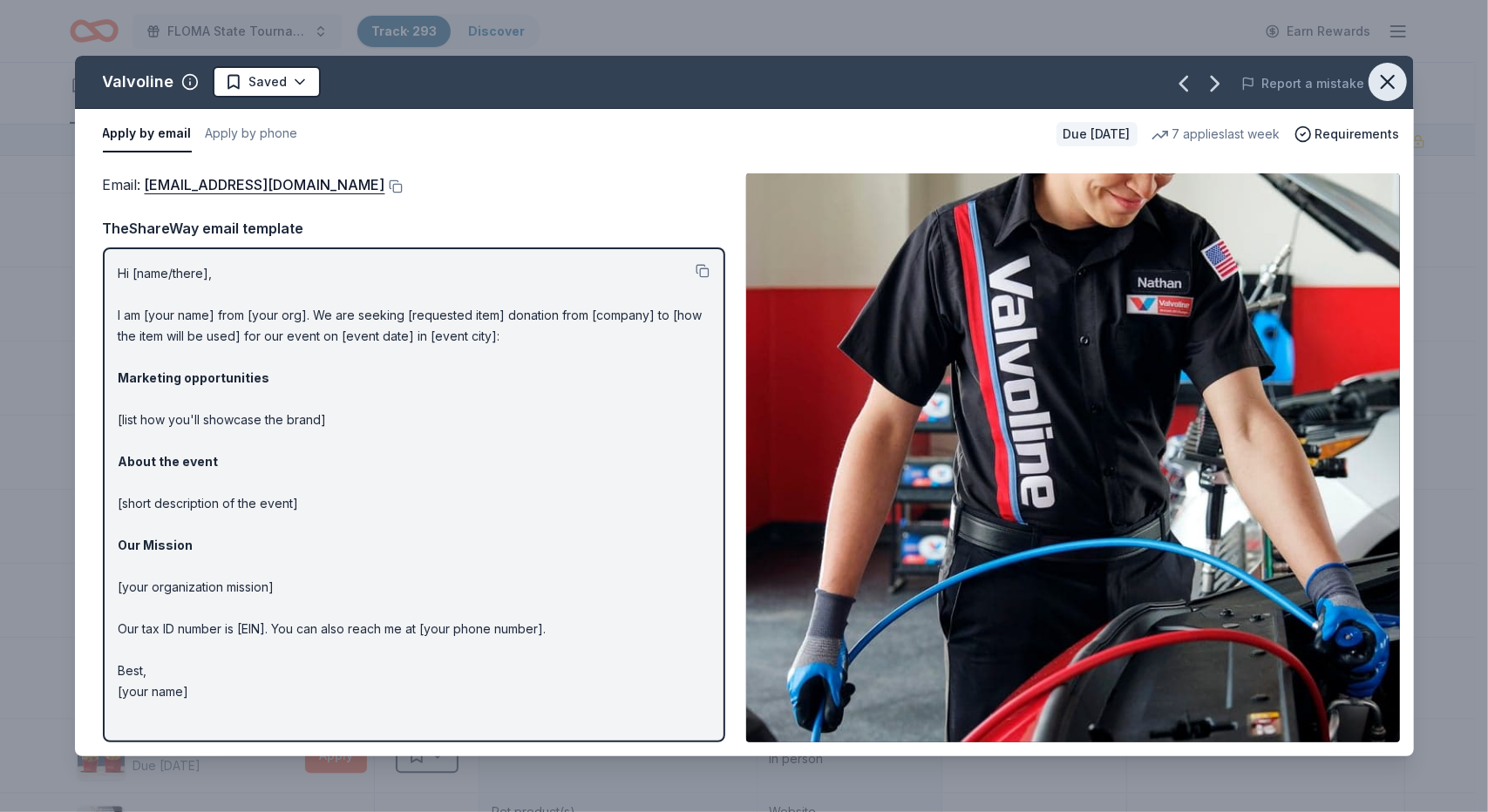
click at [1388, 79] on icon "button" at bounding box center [1387, 82] width 24 height 24
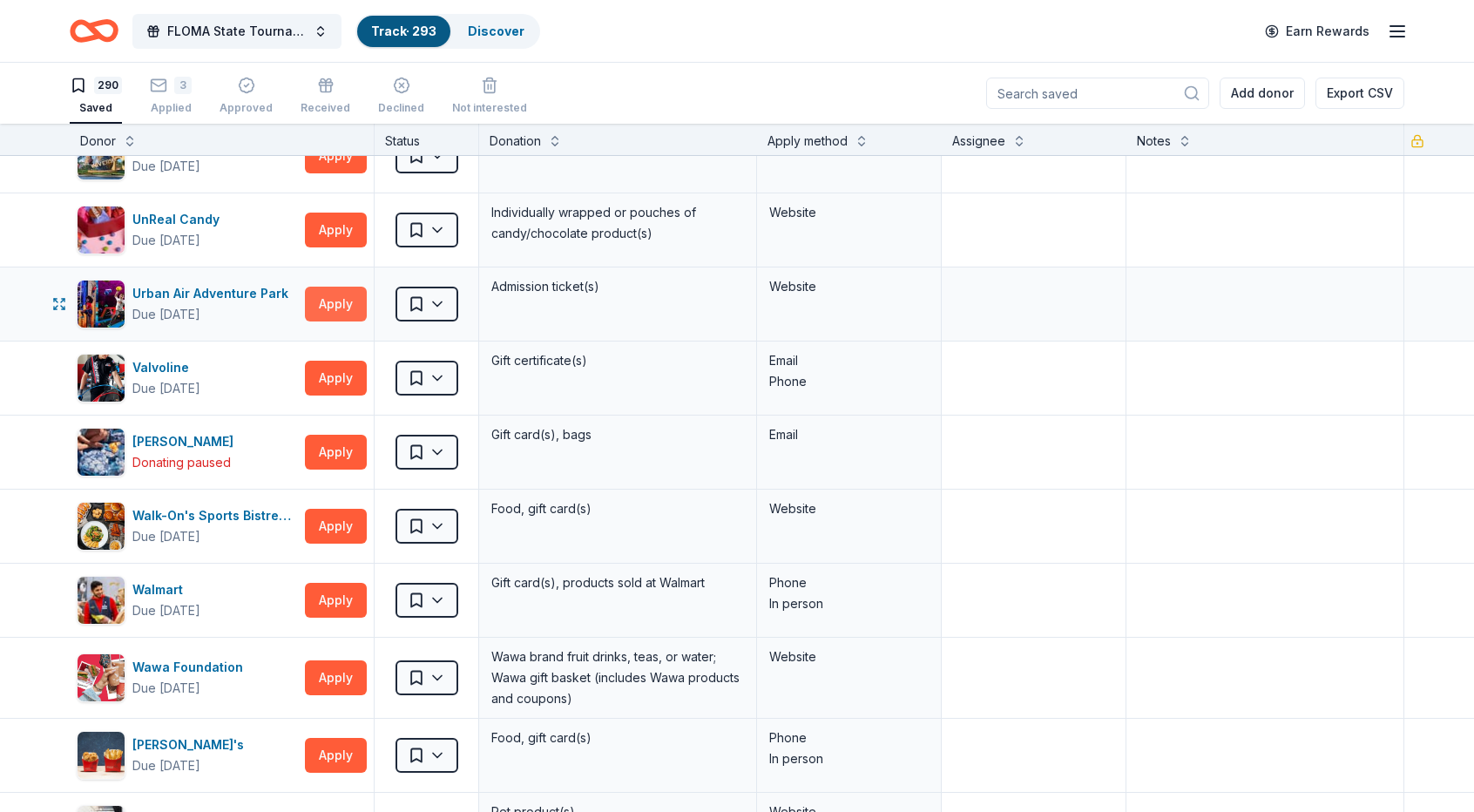
click at [335, 286] on button "Apply" at bounding box center [336, 304] width 62 height 35
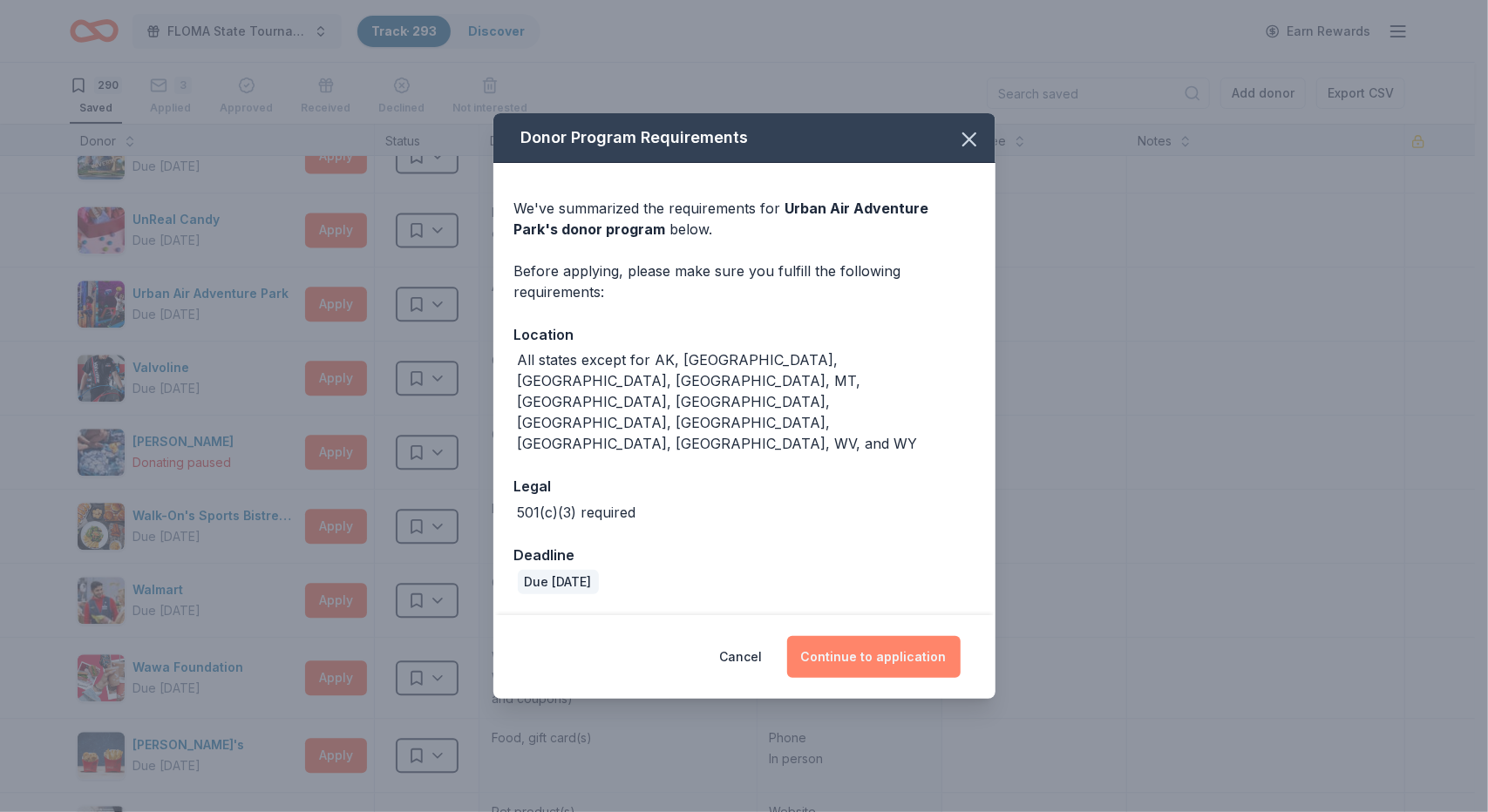
click at [874, 636] on button "Continue to application" at bounding box center [874, 656] width 173 height 42
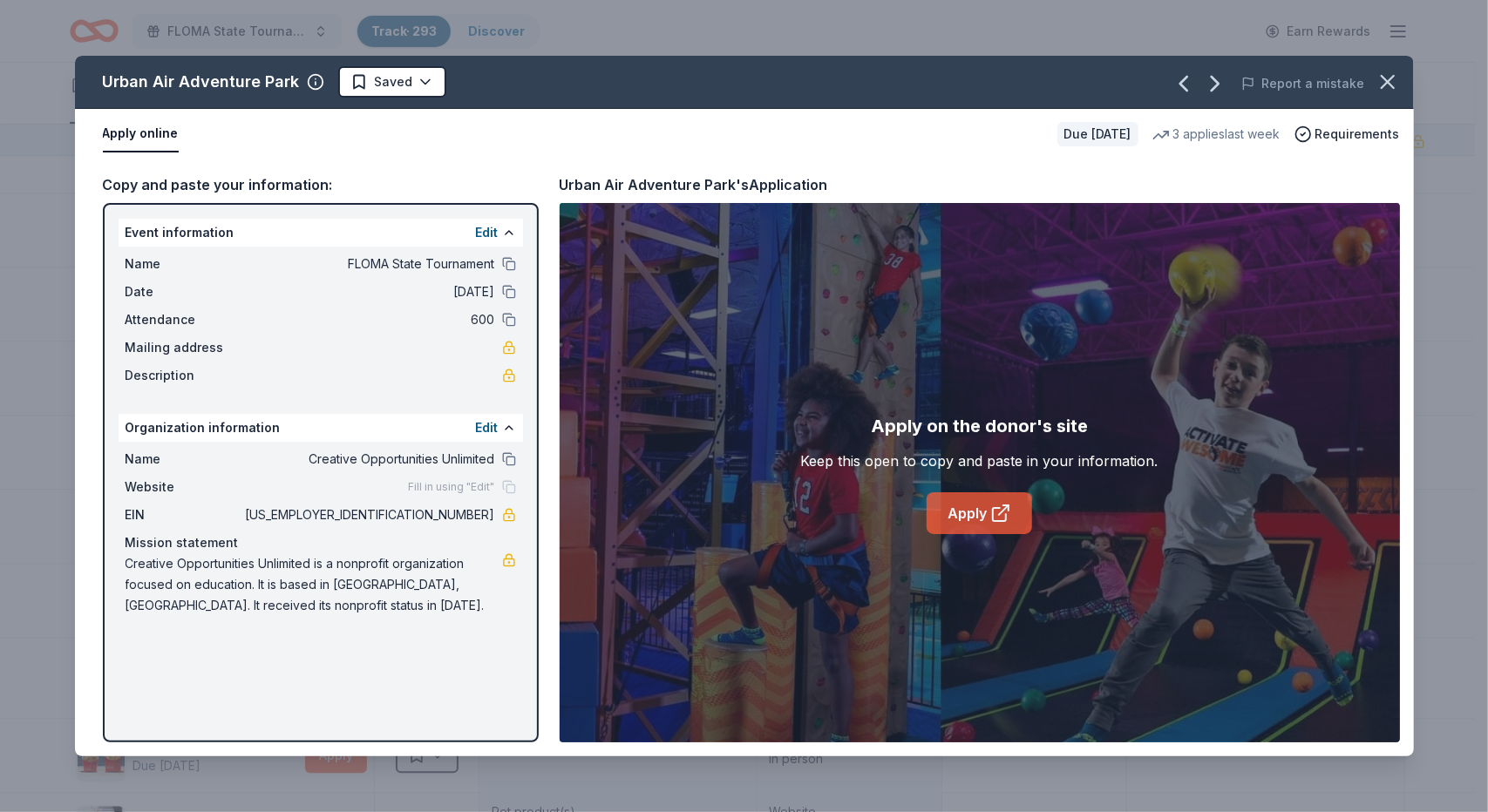
click at [992, 511] on icon at bounding box center [1000, 512] width 20 height 20
